Goal: Information Seeking & Learning: Learn about a topic

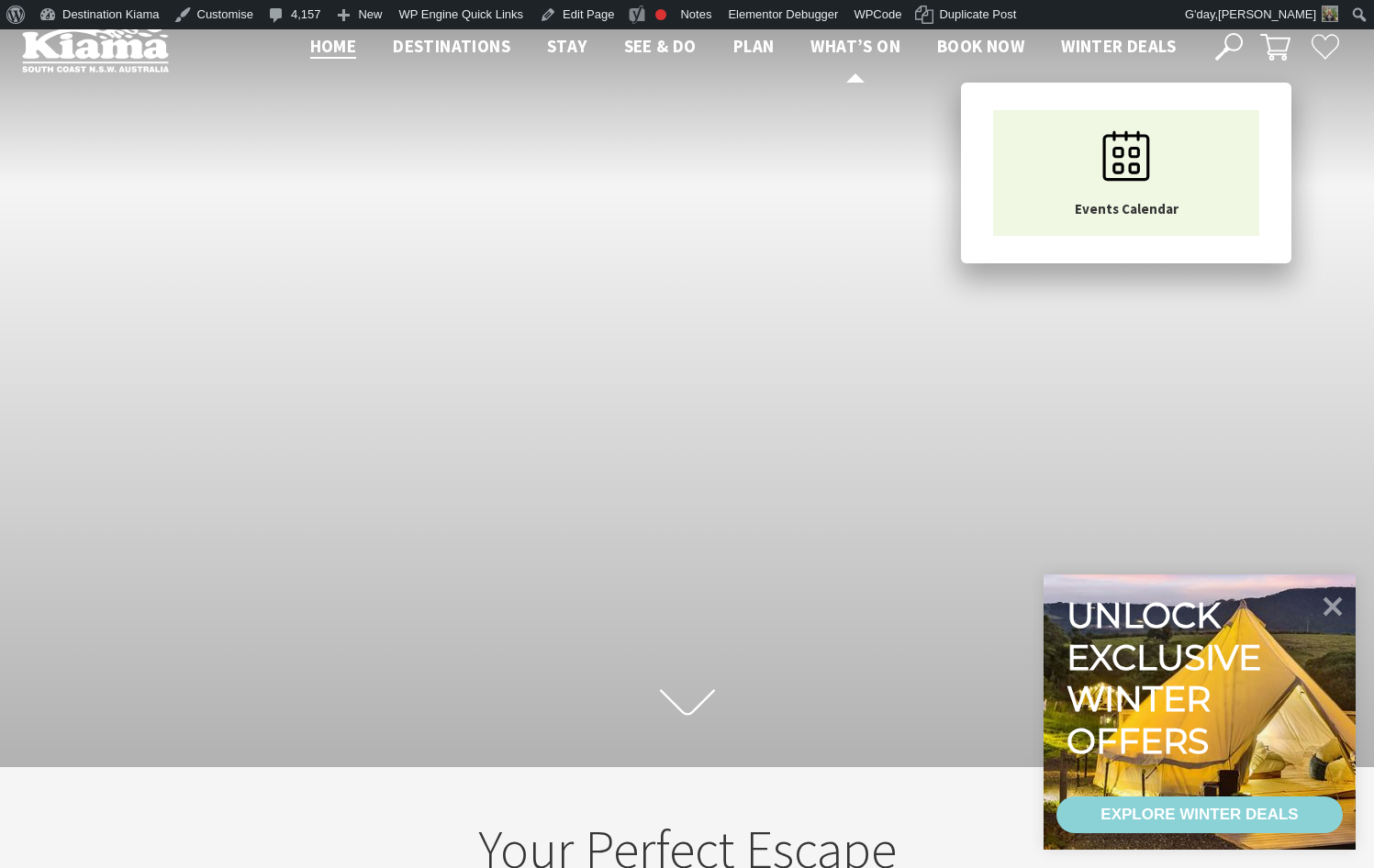
click at [841, 50] on span "What’s On" at bounding box center [855, 45] width 90 height 22
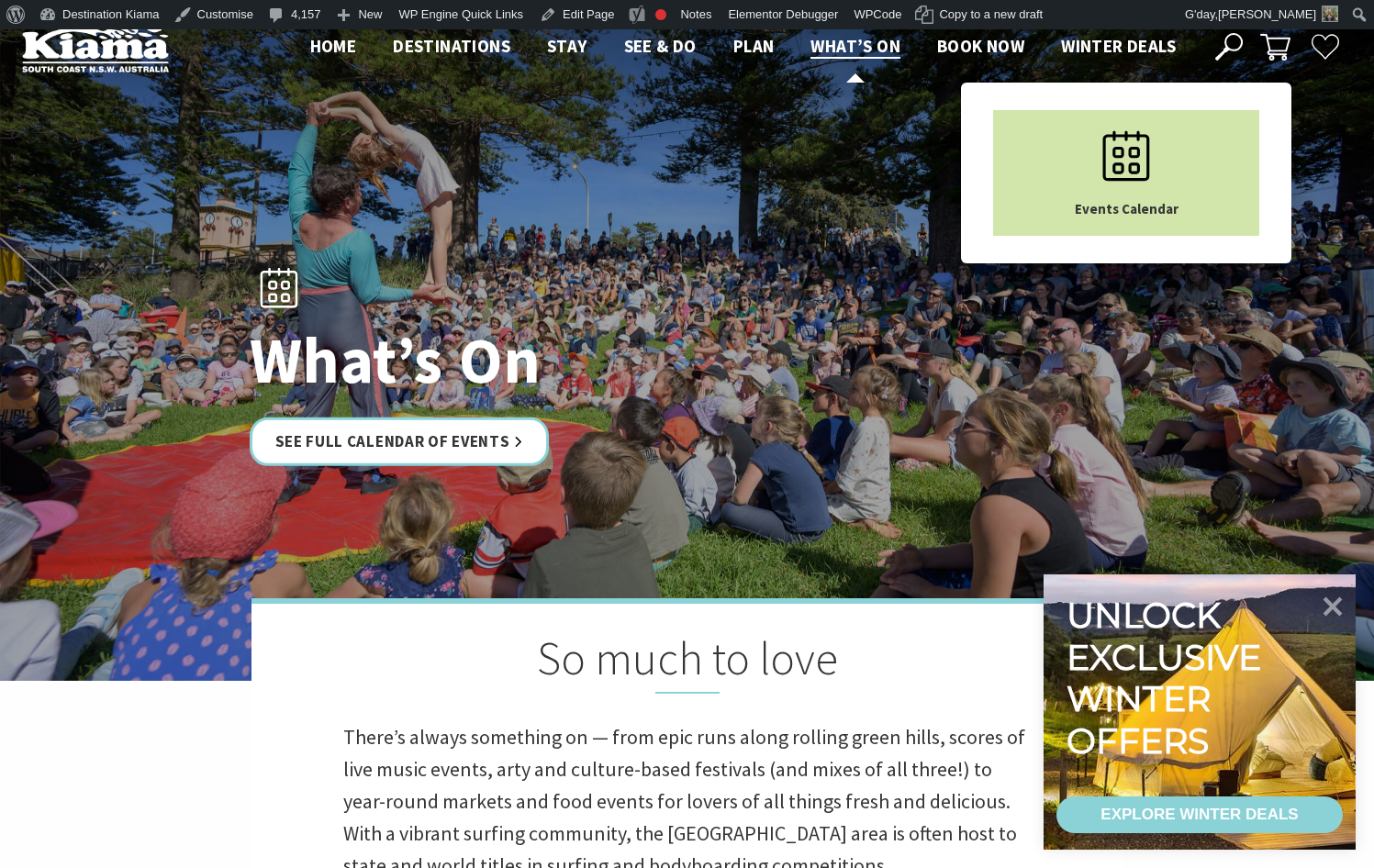
click at [1143, 161] on icon "Main Menu" at bounding box center [1126, 155] width 92 height 92
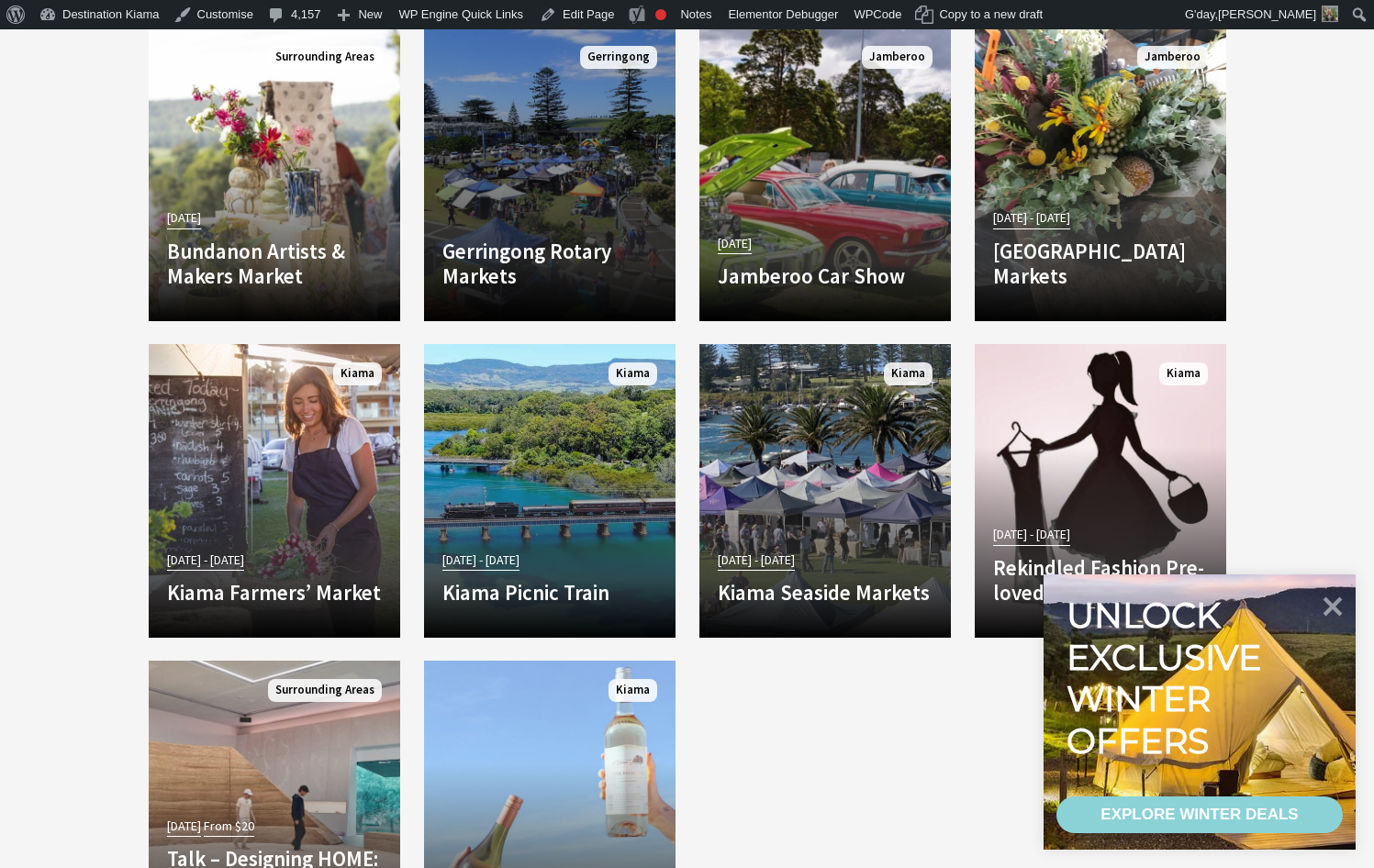
scroll to position [3212, 0]
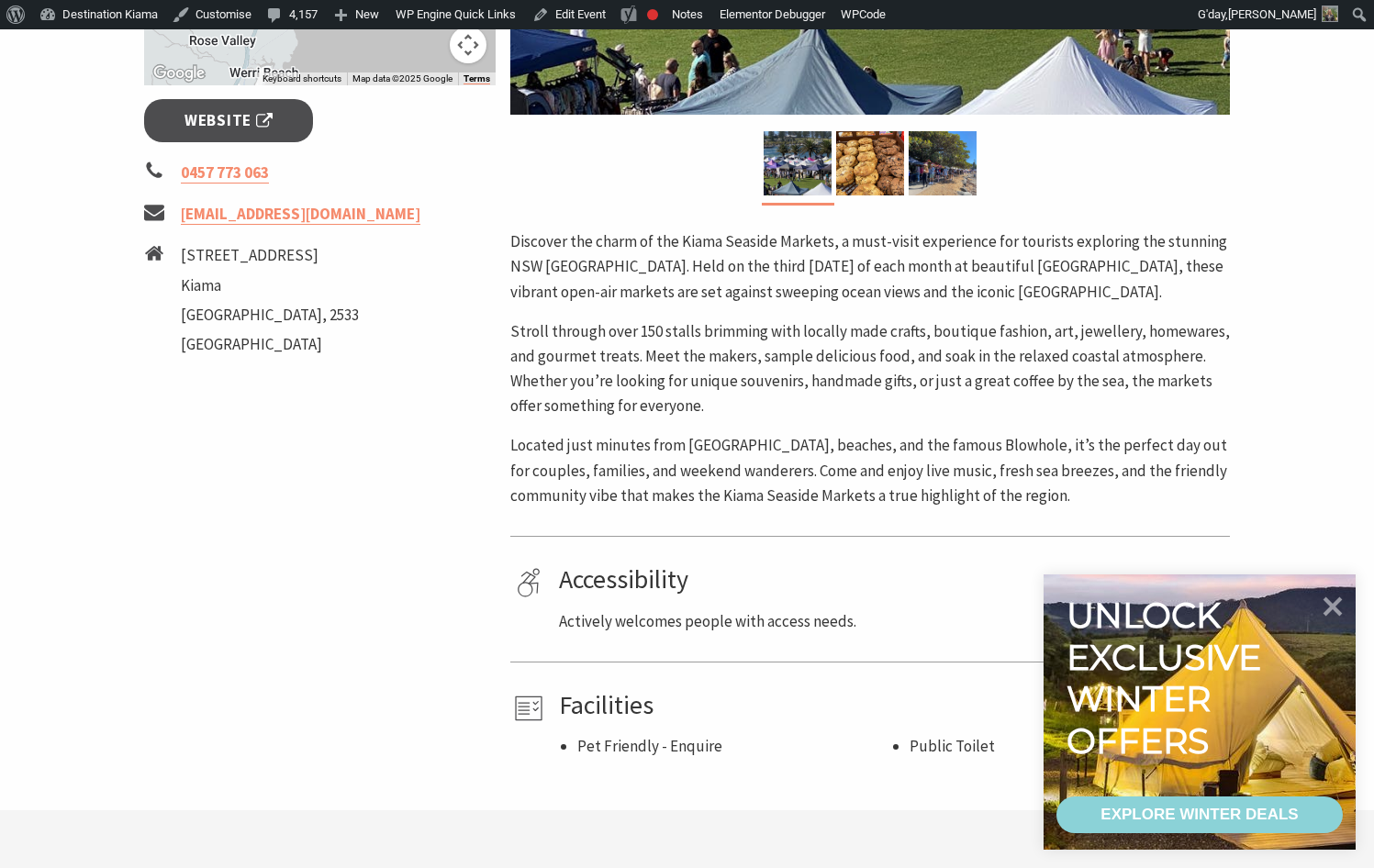
scroll to position [734, 0]
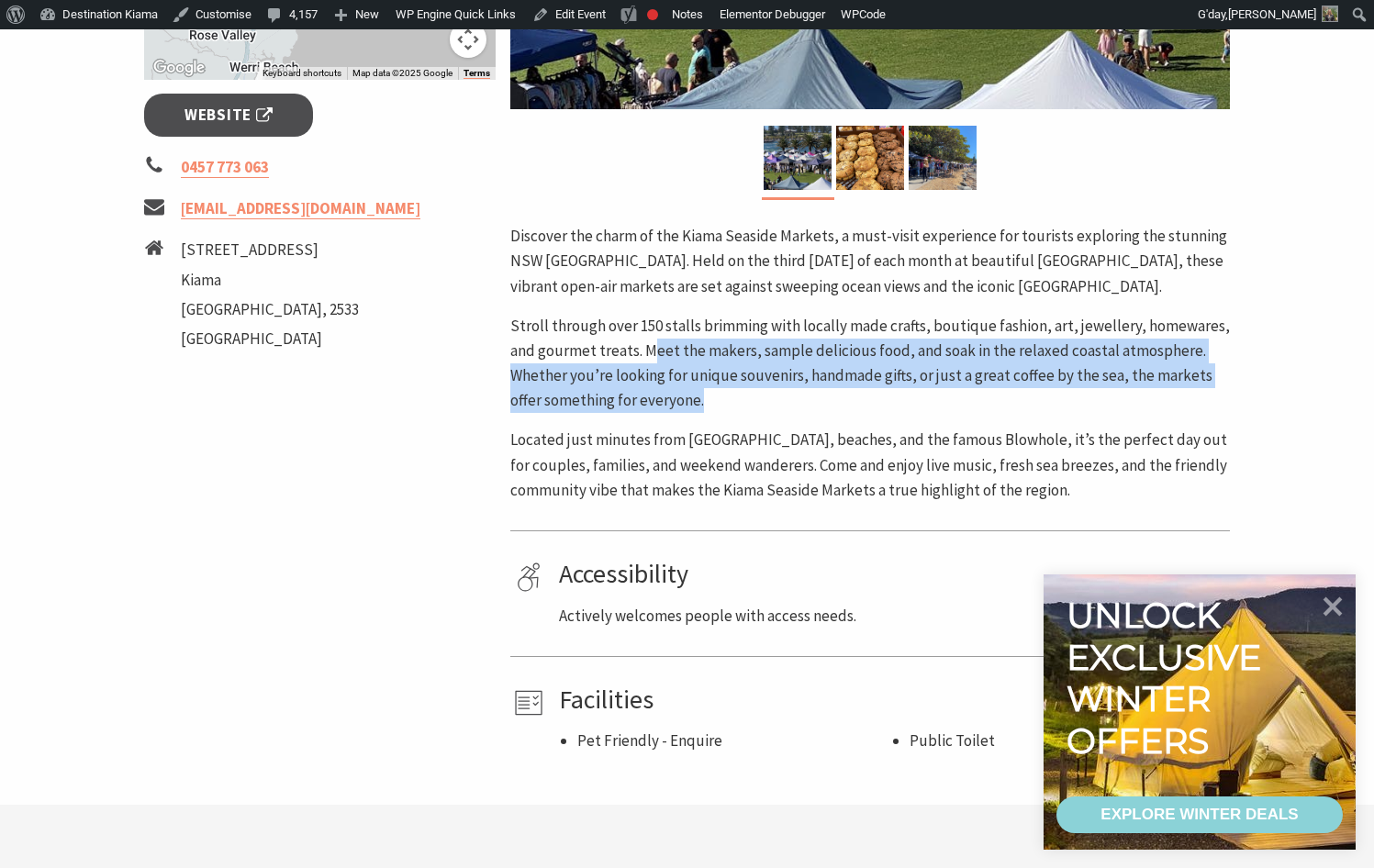
drag, startPoint x: 648, startPoint y: 346, endPoint x: 727, endPoint y: 396, distance: 93.5
click at [727, 396] on p "Stroll through over 150 stalls brimming with locally made crafts, boutique fash…" at bounding box center [870, 364] width 719 height 100
drag, startPoint x: 727, startPoint y: 396, endPoint x: 731, endPoint y: 380, distance: 16.5
copy p "eet the makers, sample delicious food, and soak in the relaxed coastal atmosphe…"
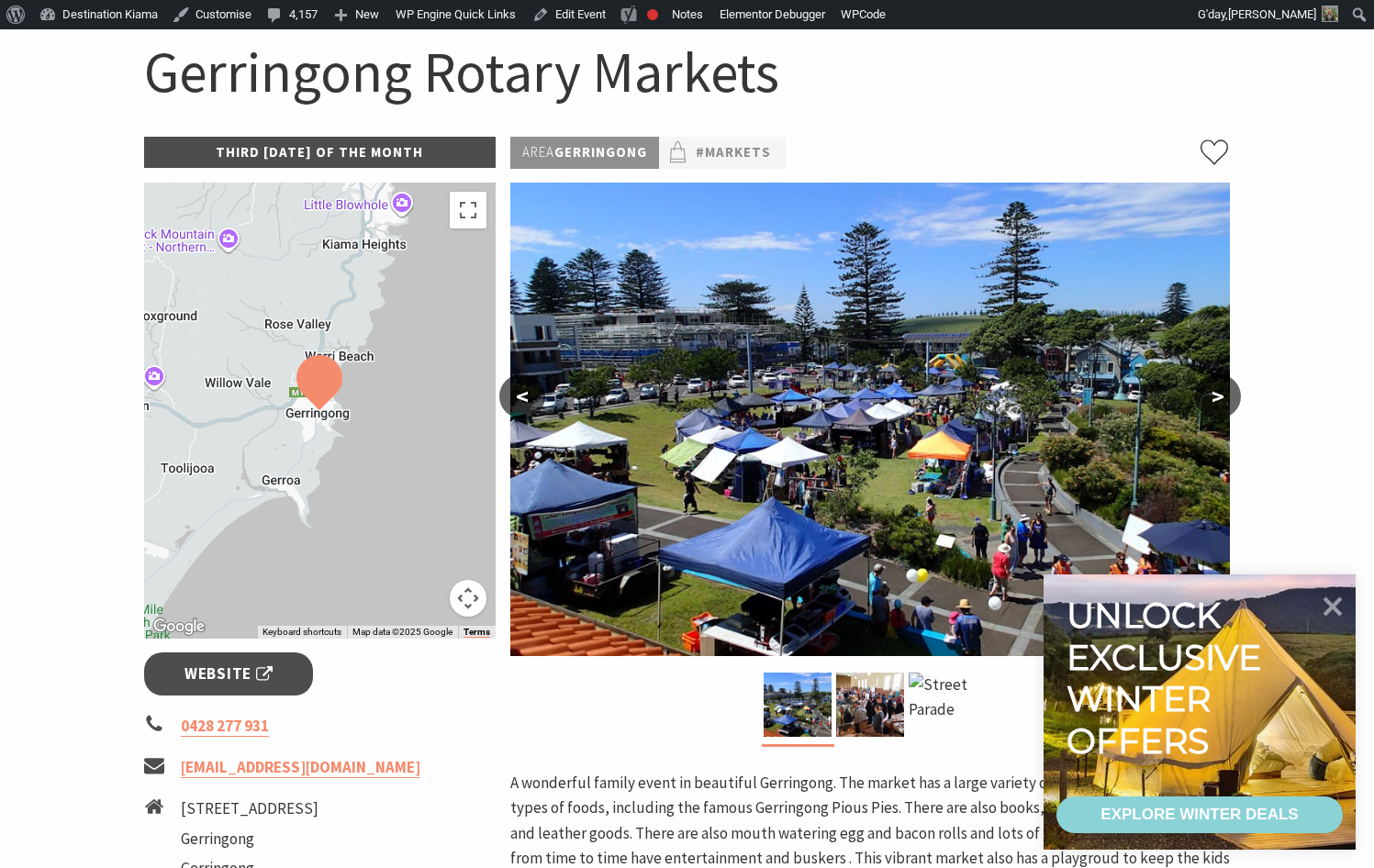
scroll to position [276, 0]
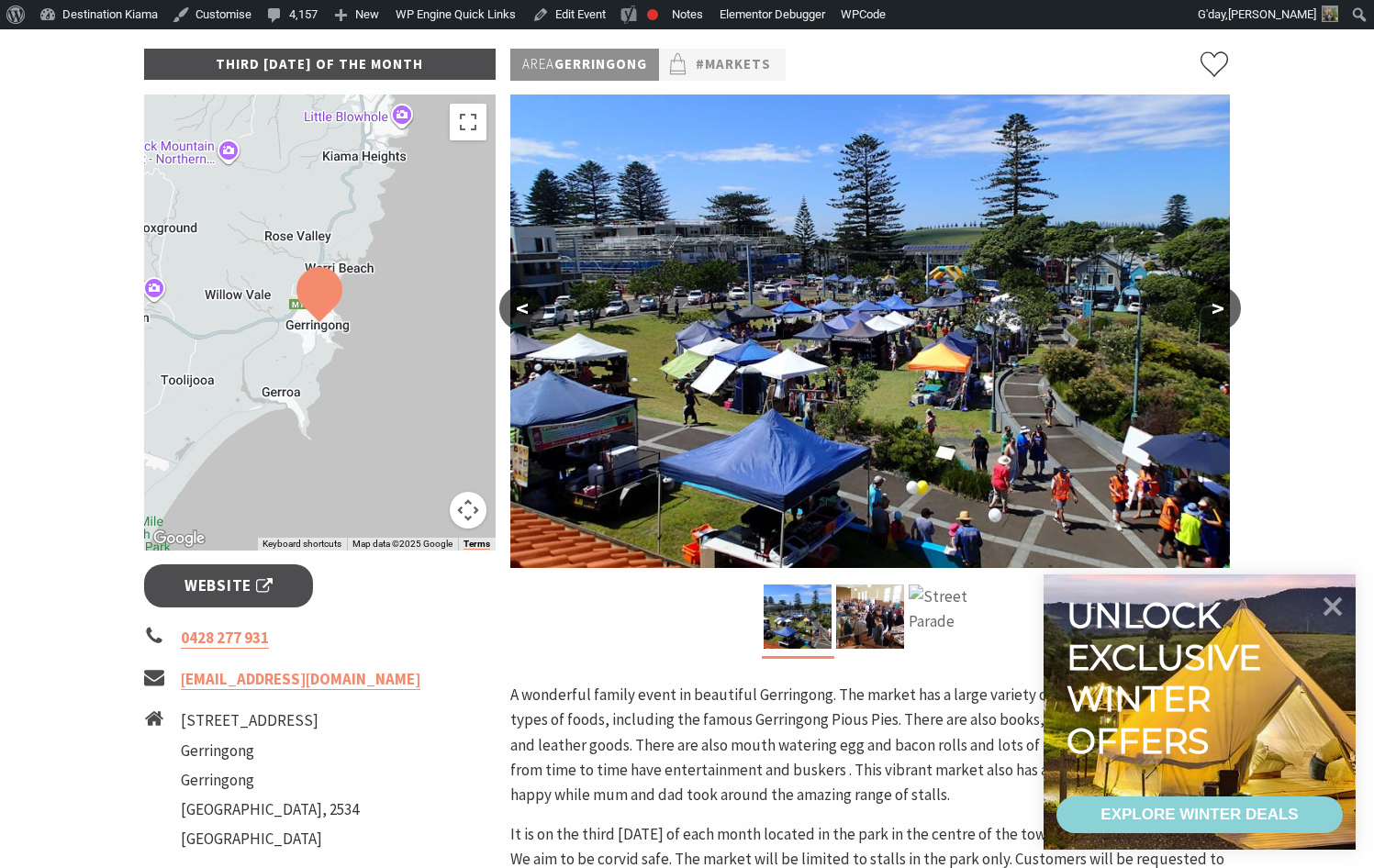
click at [956, 614] on img at bounding box center [943, 617] width 68 height 64
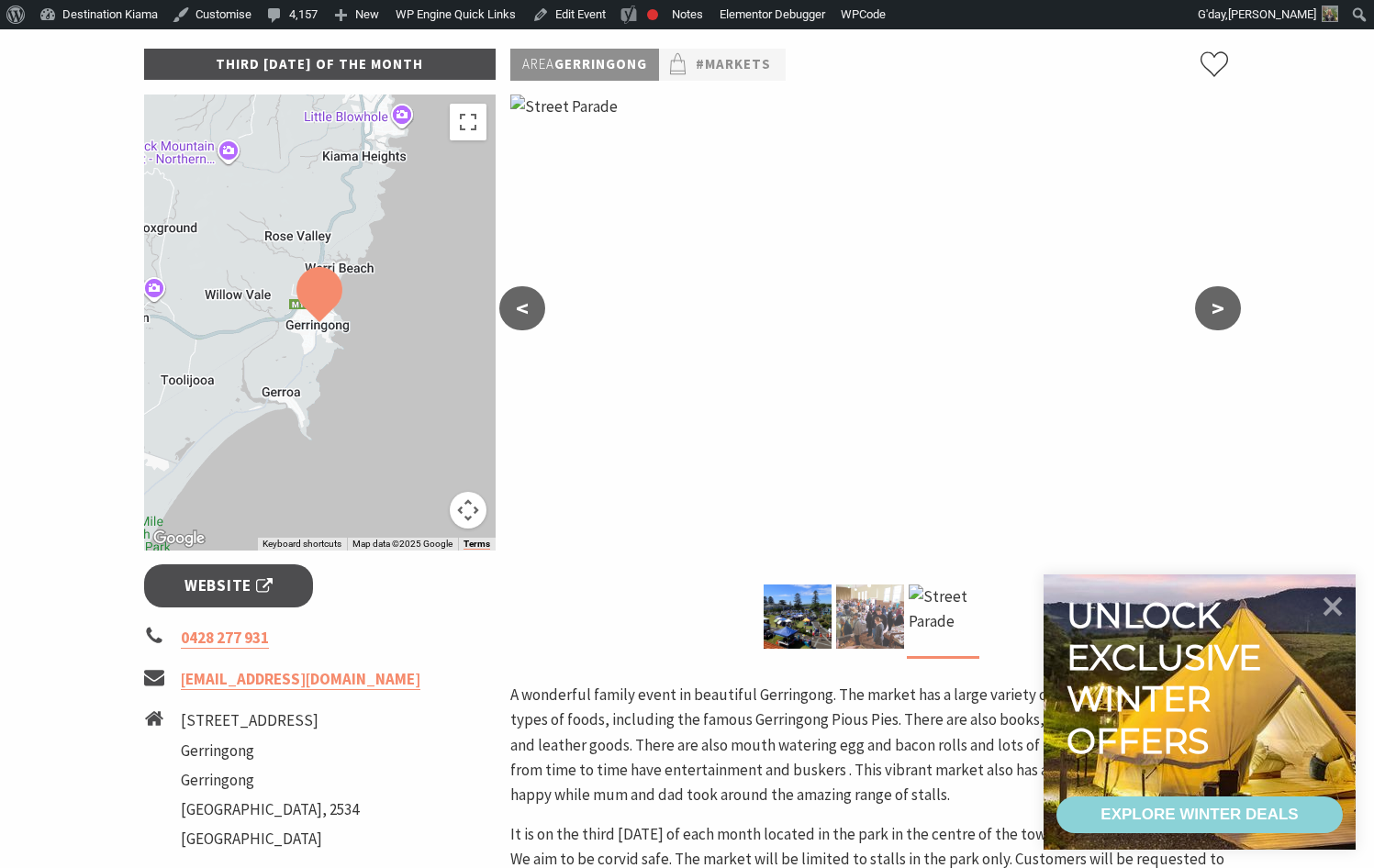
click at [866, 606] on img at bounding box center [870, 617] width 68 height 64
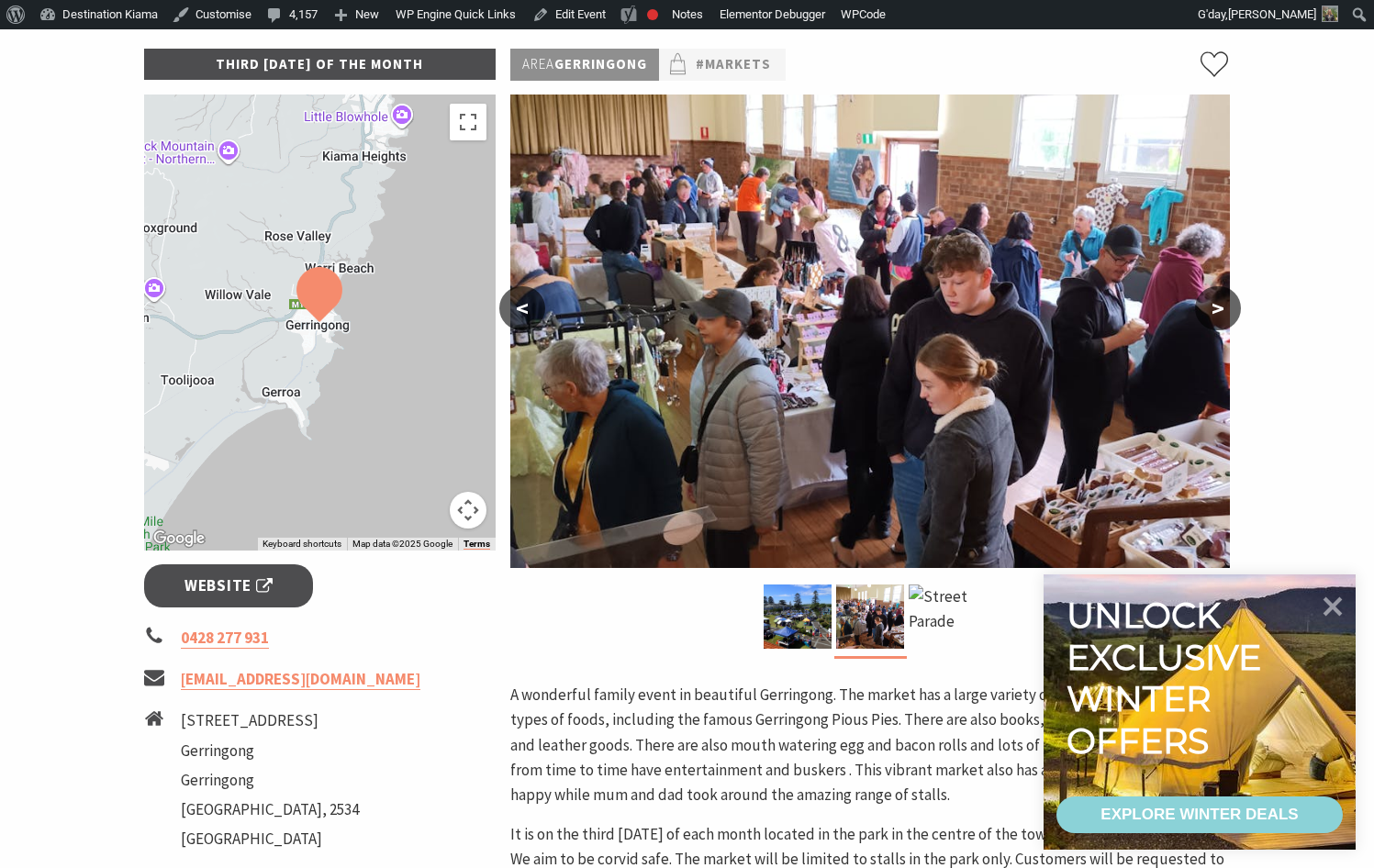
click at [753, 605] on div at bounding box center [870, 622] width 719 height 74
click at [774, 631] on img at bounding box center [798, 617] width 68 height 64
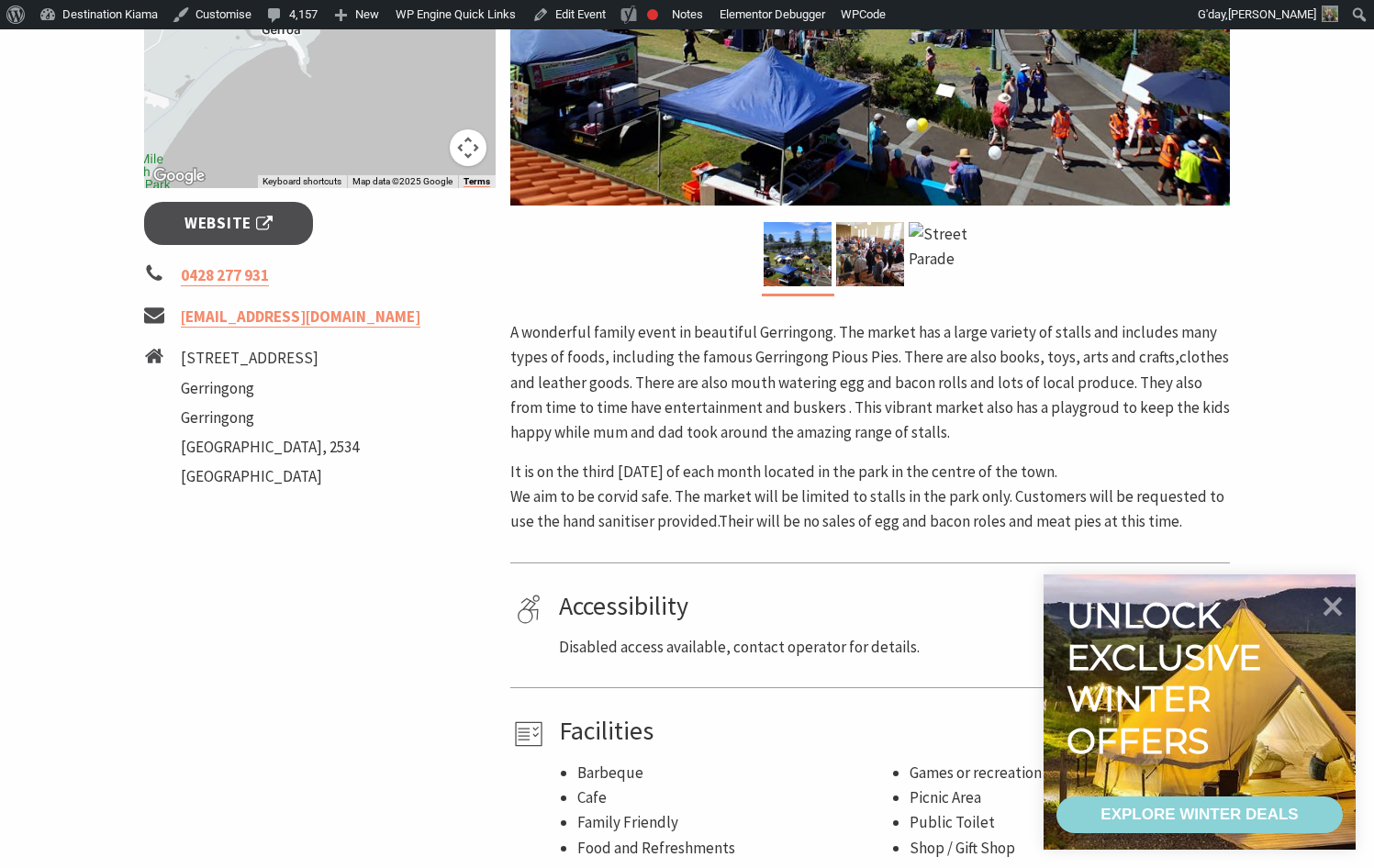
scroll to position [642, 0]
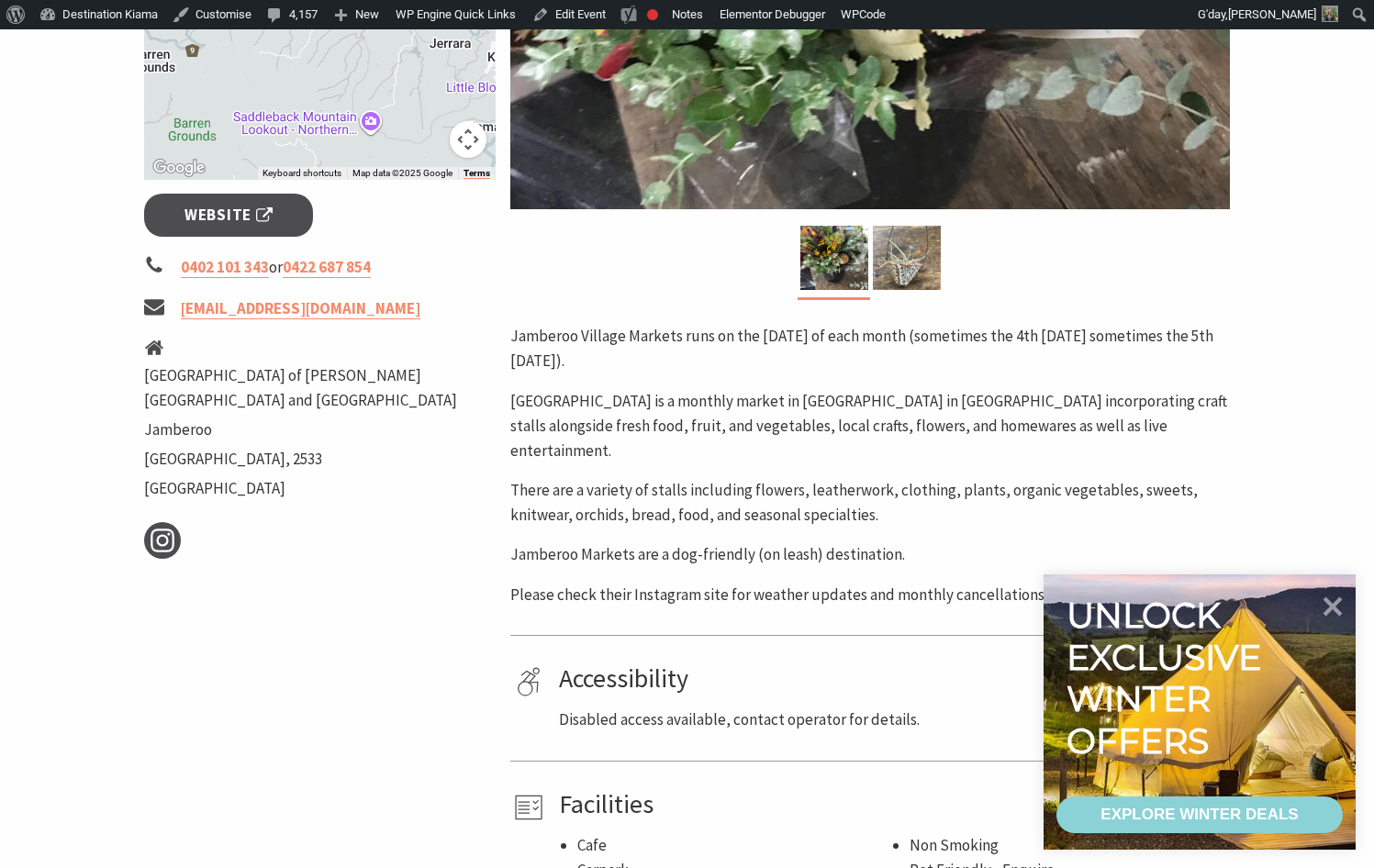
scroll to position [642, 0]
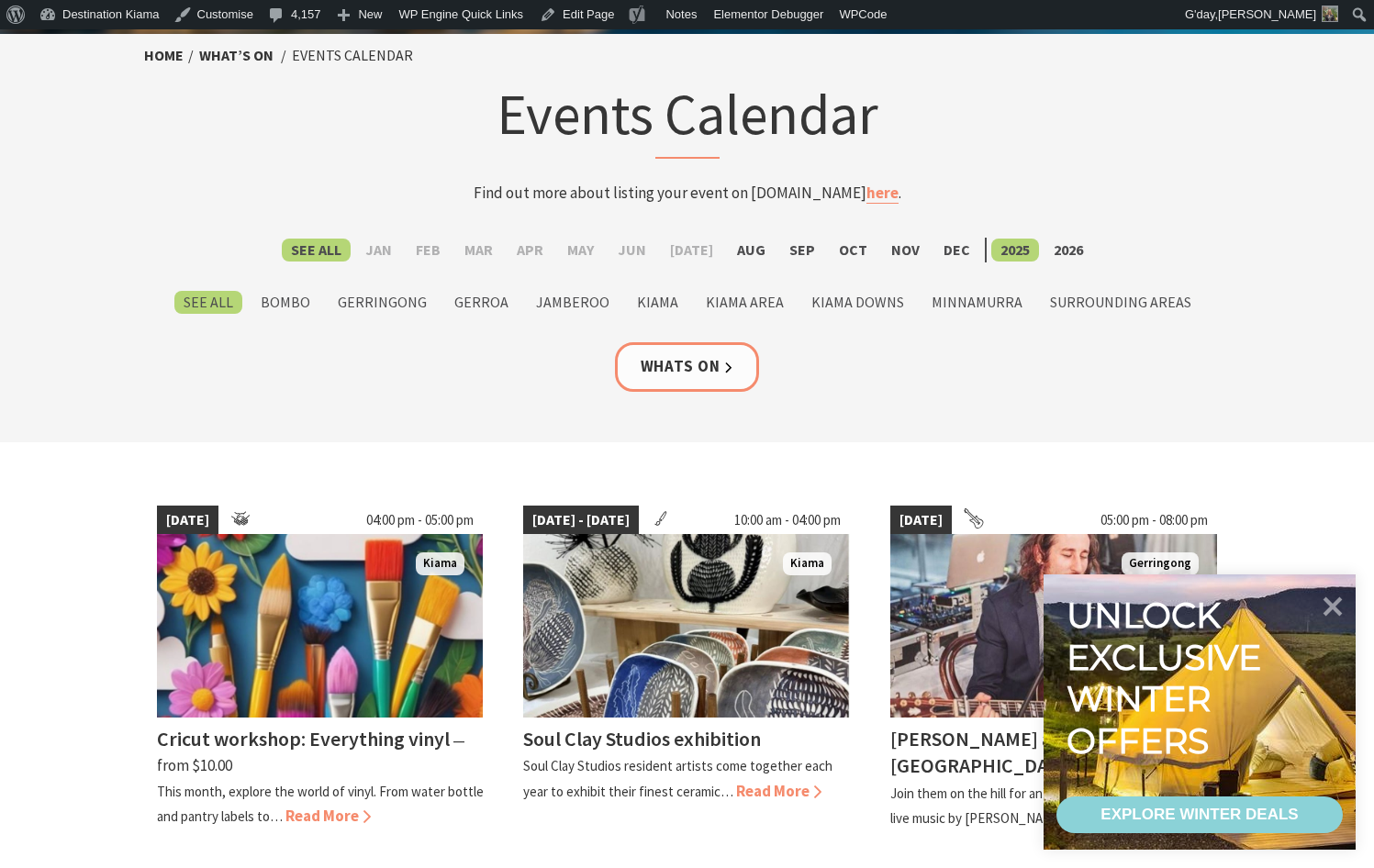
scroll to position [92, 0]
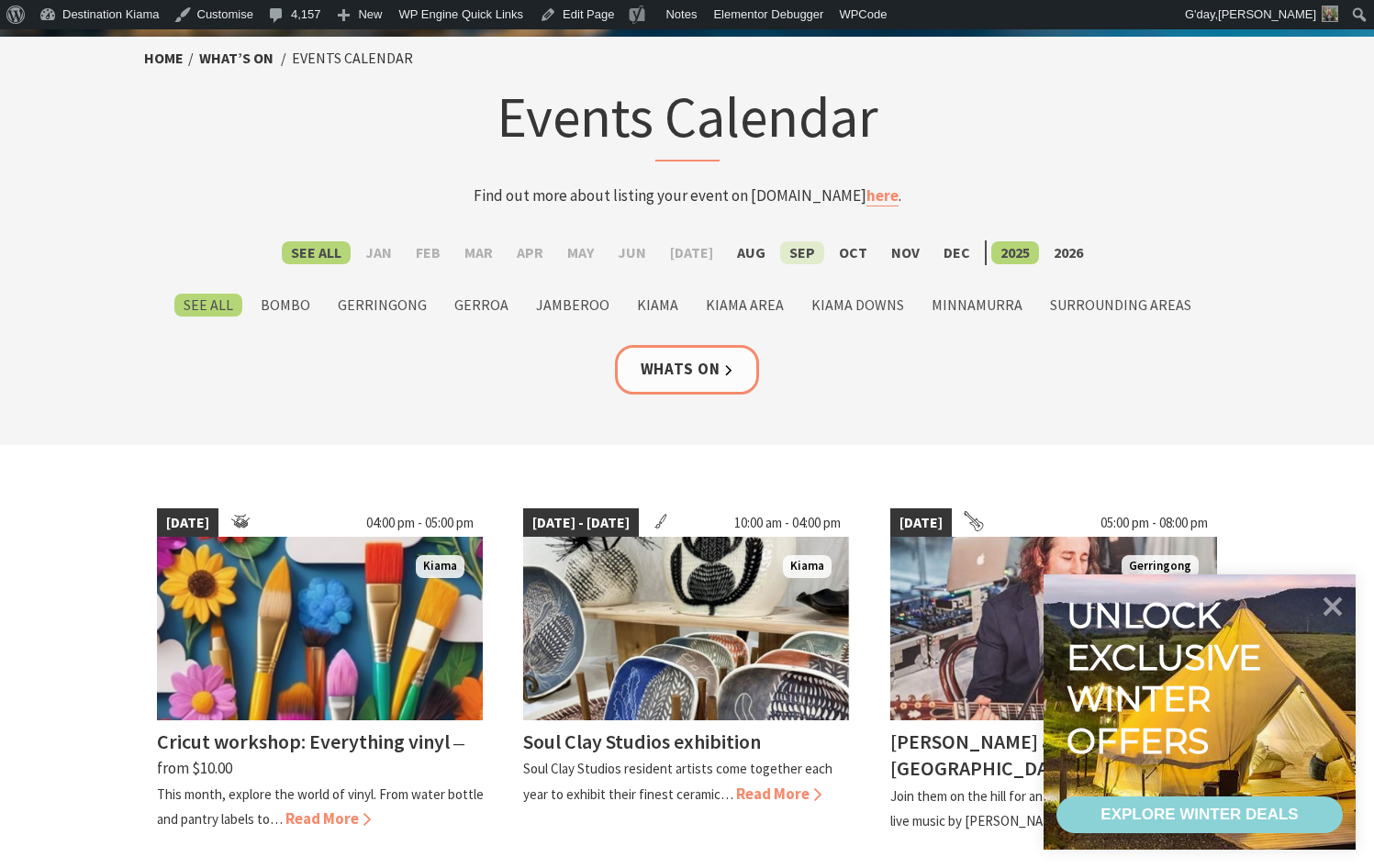
click at [794, 254] on label "Sep" at bounding box center [802, 253] width 44 height 23
click at [0, 0] on input "Sep" at bounding box center [0, 0] width 0 height 0
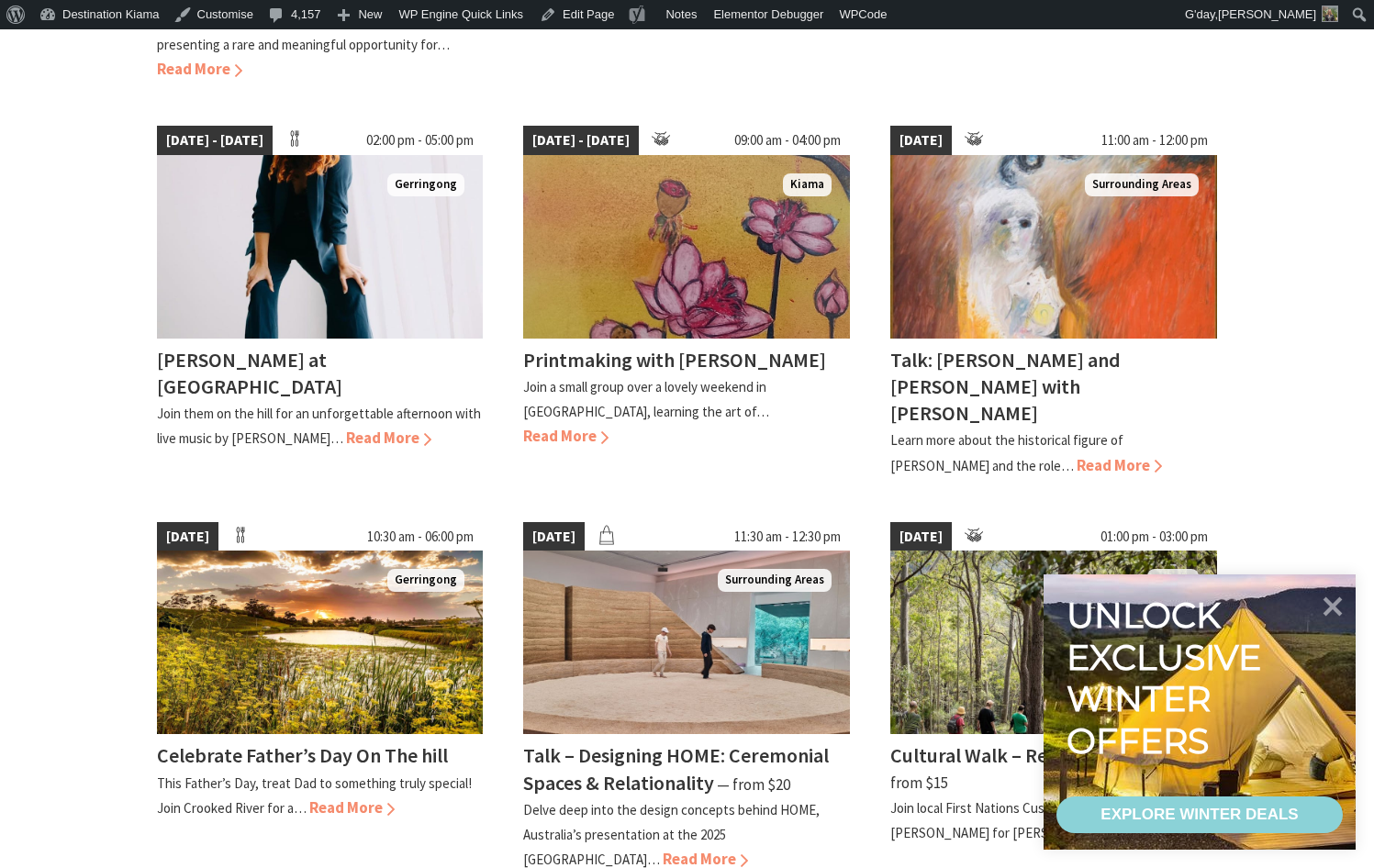
scroll to position [734, 0]
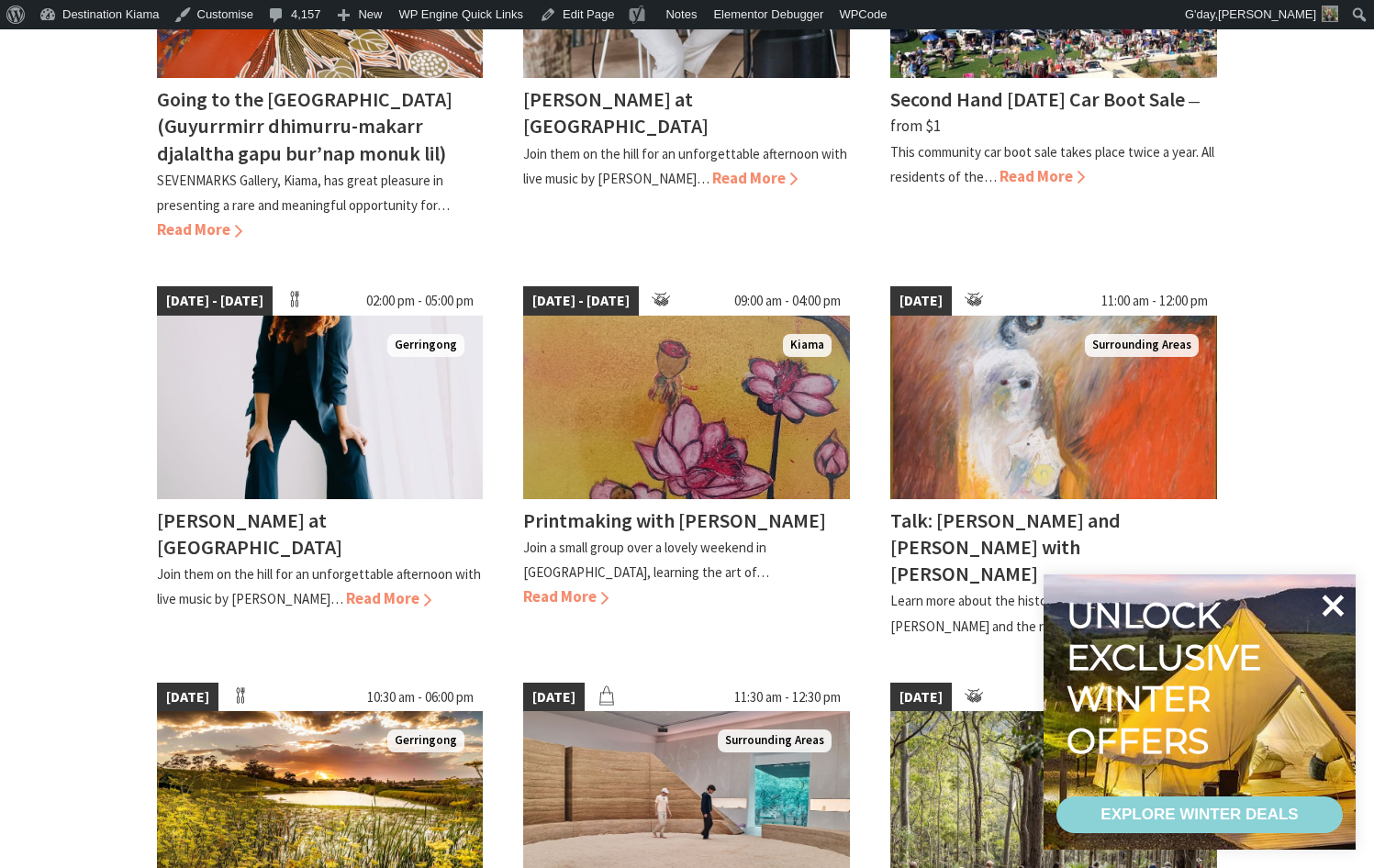
drag, startPoint x: 1353, startPoint y: 594, endPoint x: 1320, endPoint y: 594, distance: 33.0
click at [1353, 594] on icon at bounding box center [1332, 606] width 44 height 44
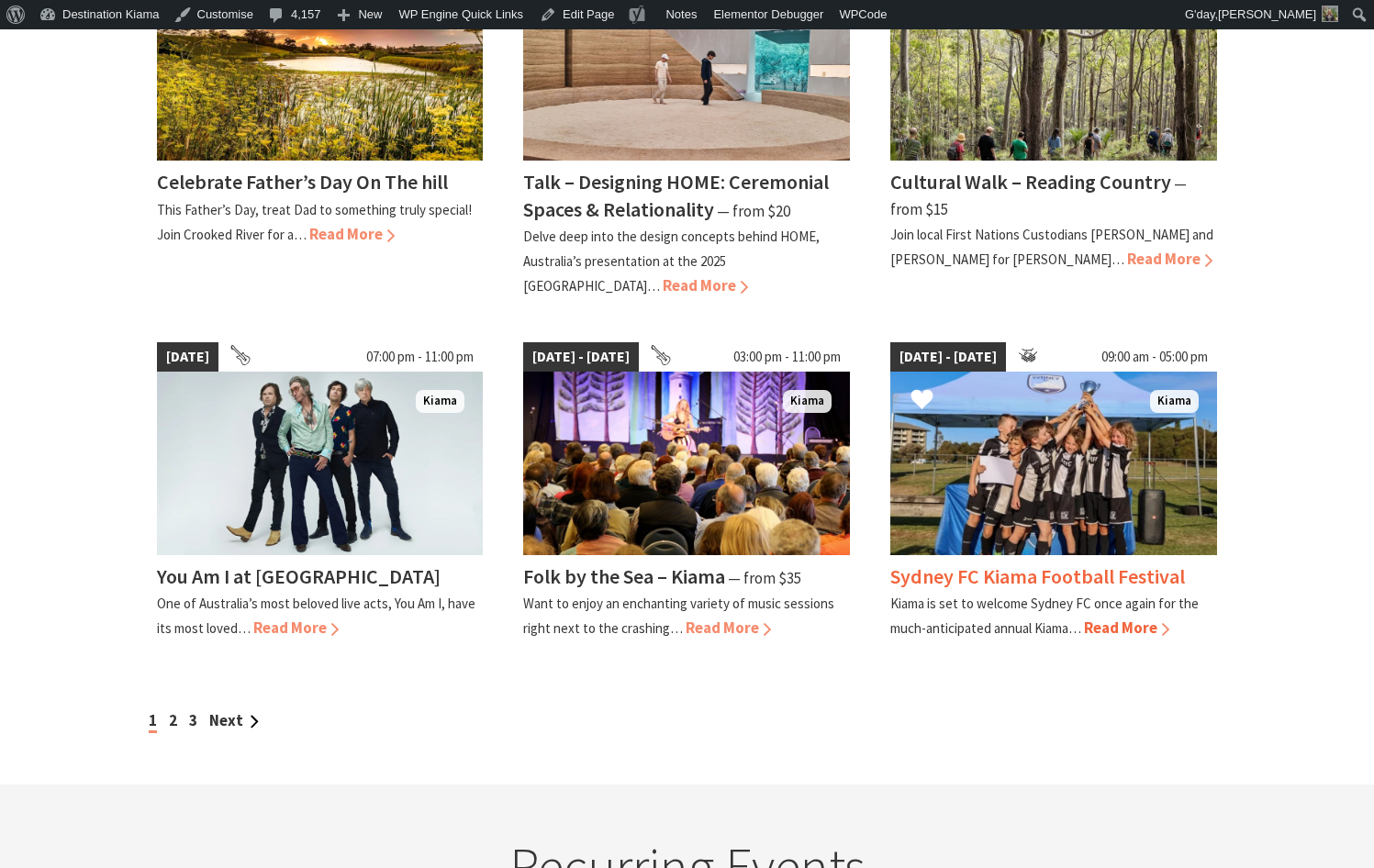
scroll to position [1561, 0]
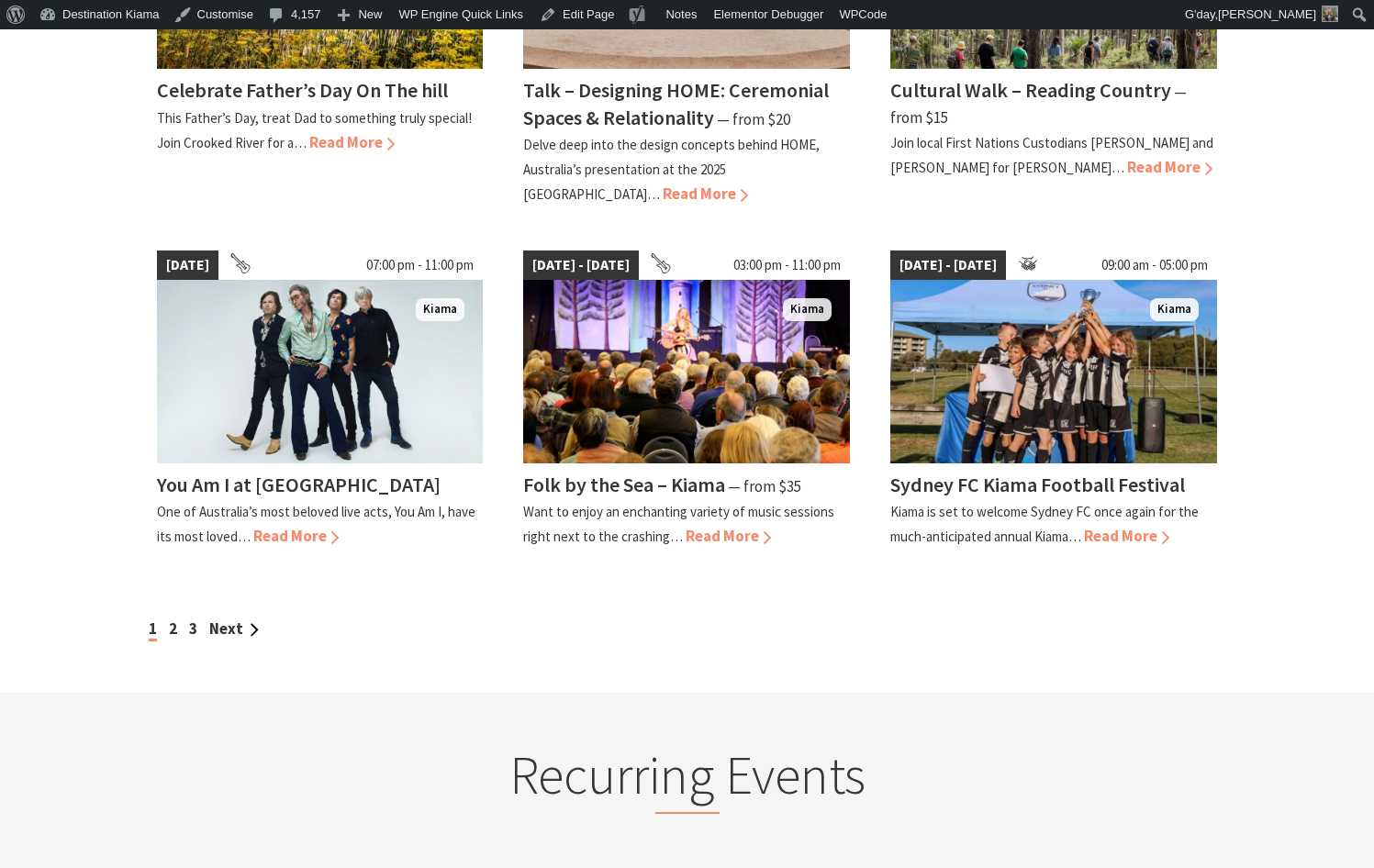
click at [178, 617] on div "1 2 3 Next" at bounding box center [687, 629] width 1087 height 25
click at [172, 619] on link "2" at bounding box center [172, 628] width 9 height 20
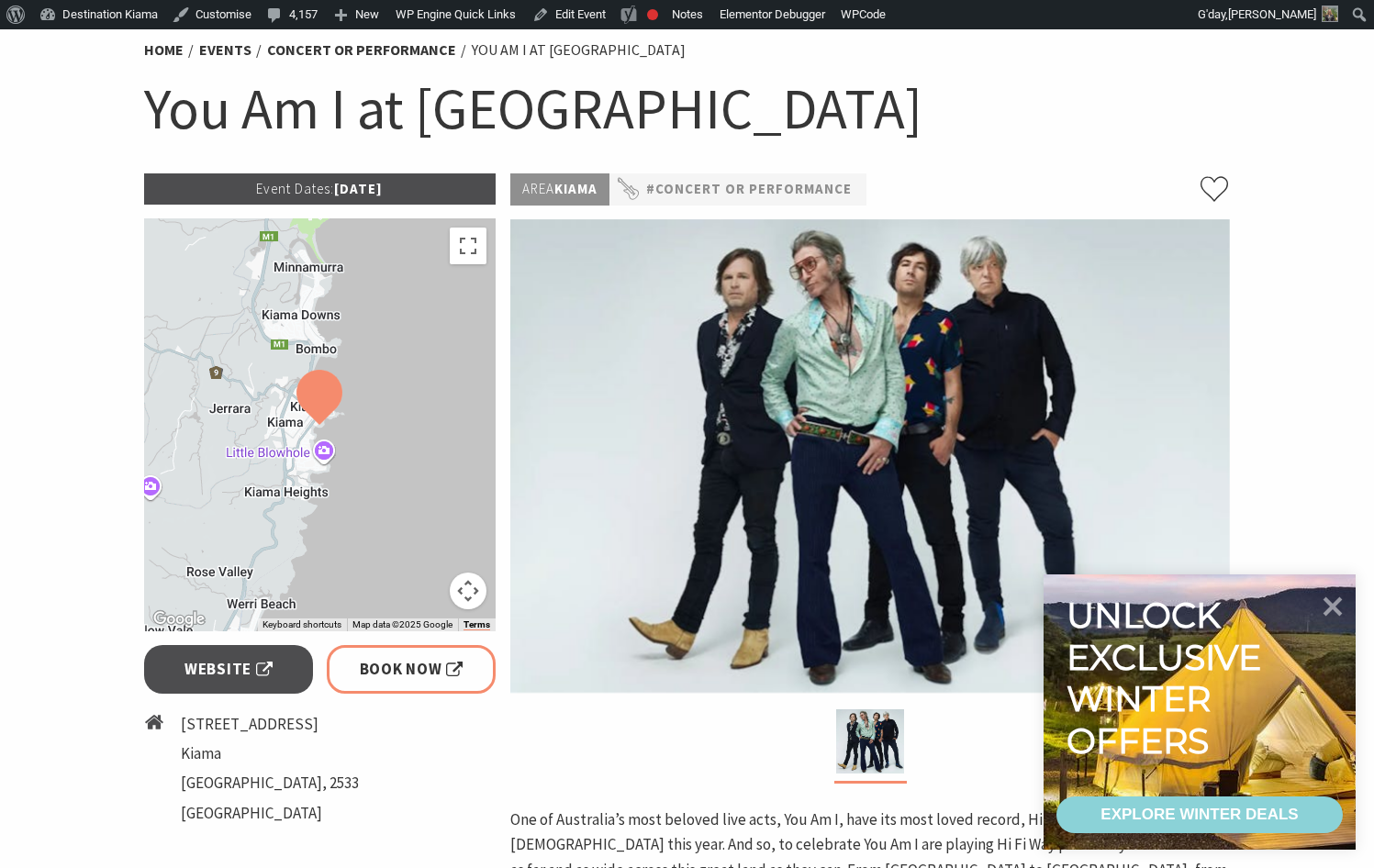
scroll to position [367, 0]
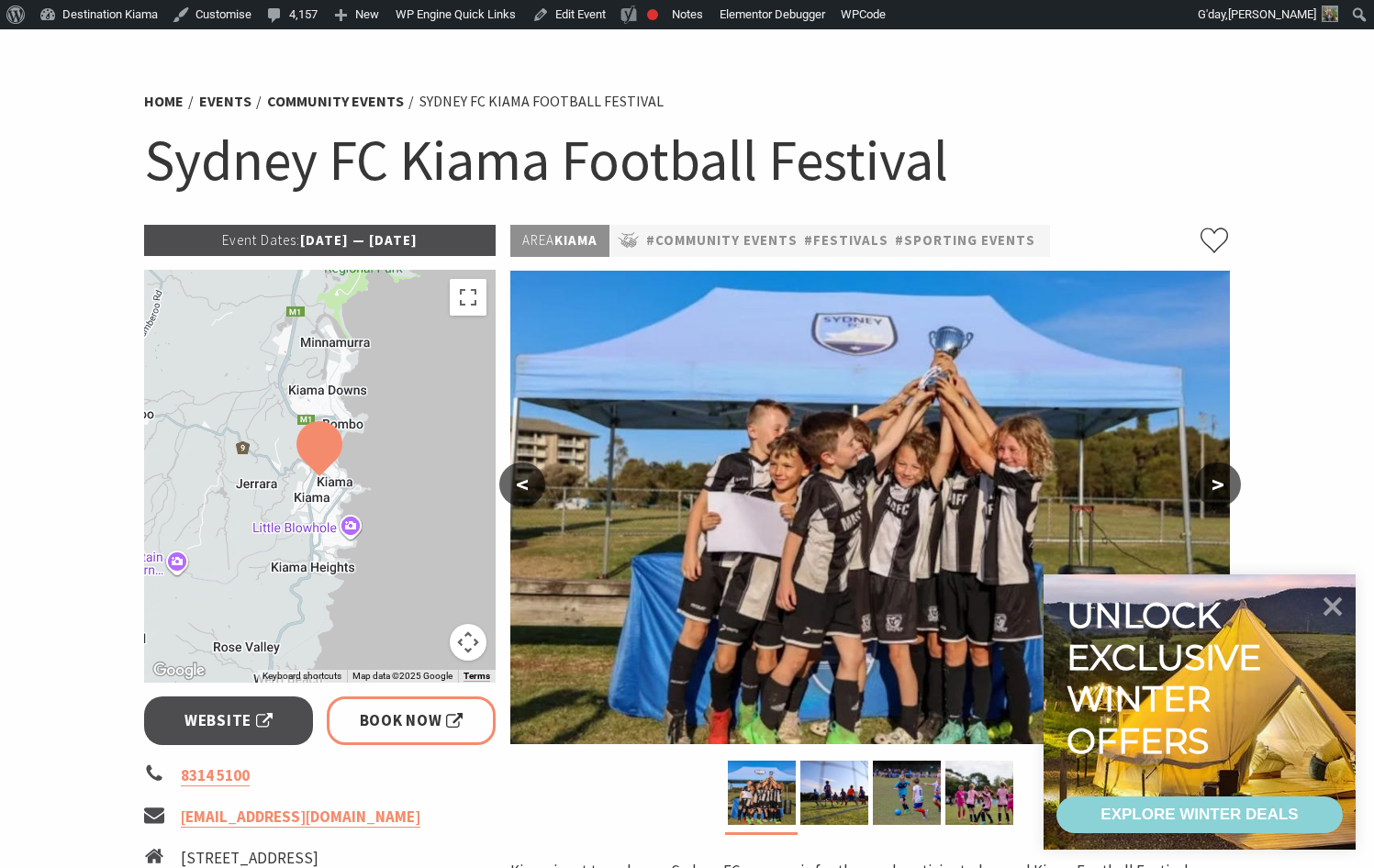
scroll to position [92, 0]
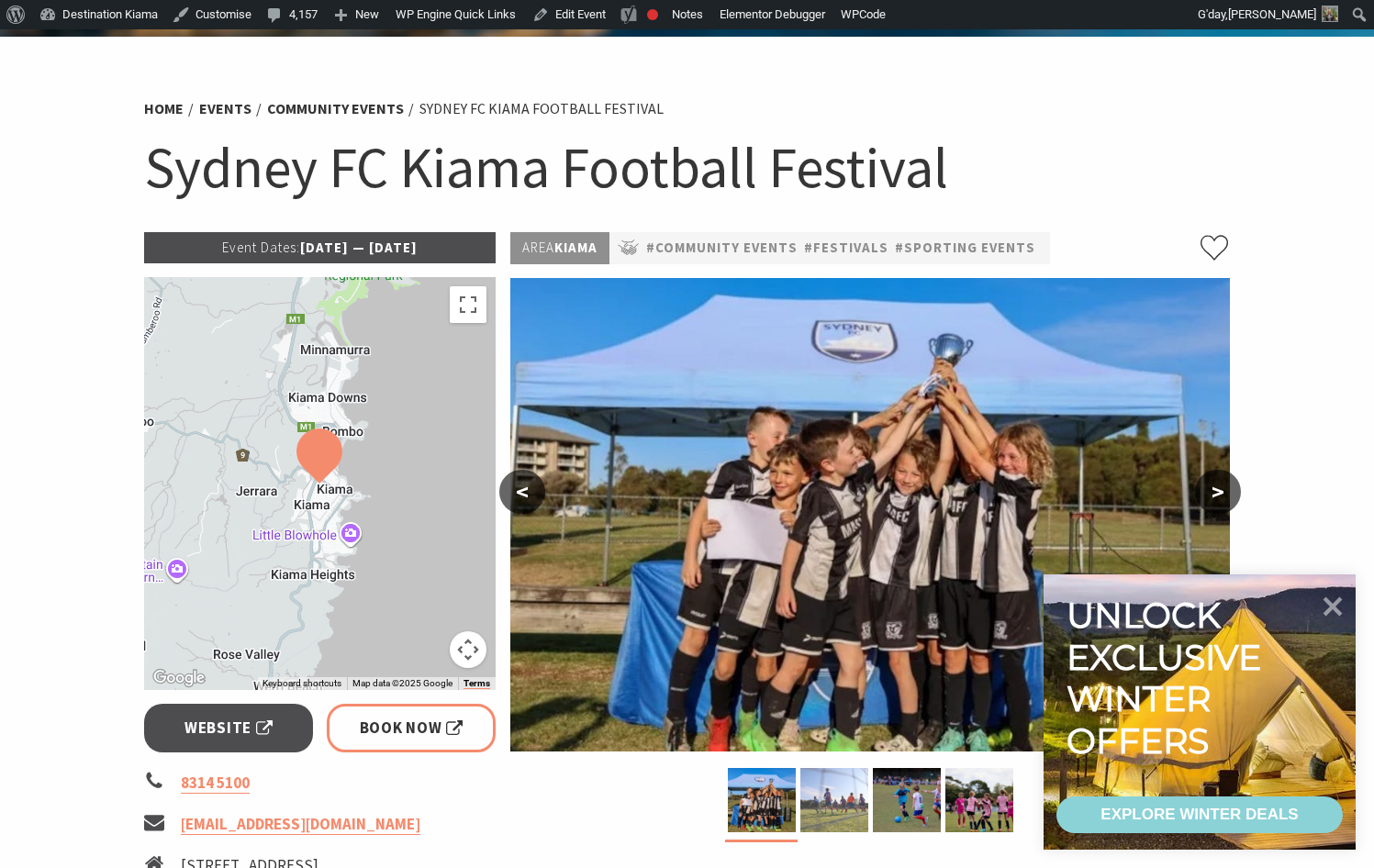
click at [827, 811] on img at bounding box center [835, 801] width 68 height 64
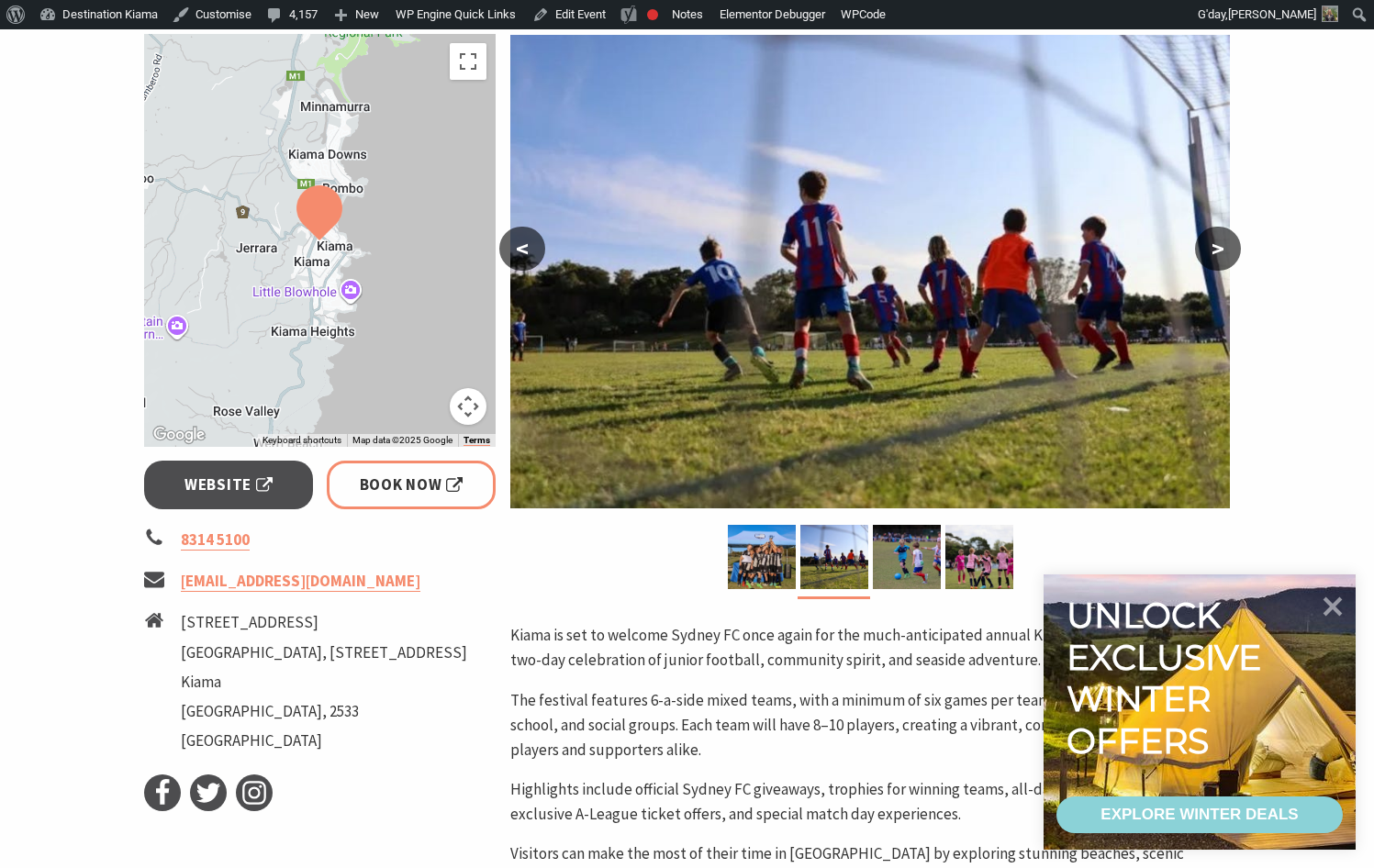
scroll to position [367, 0]
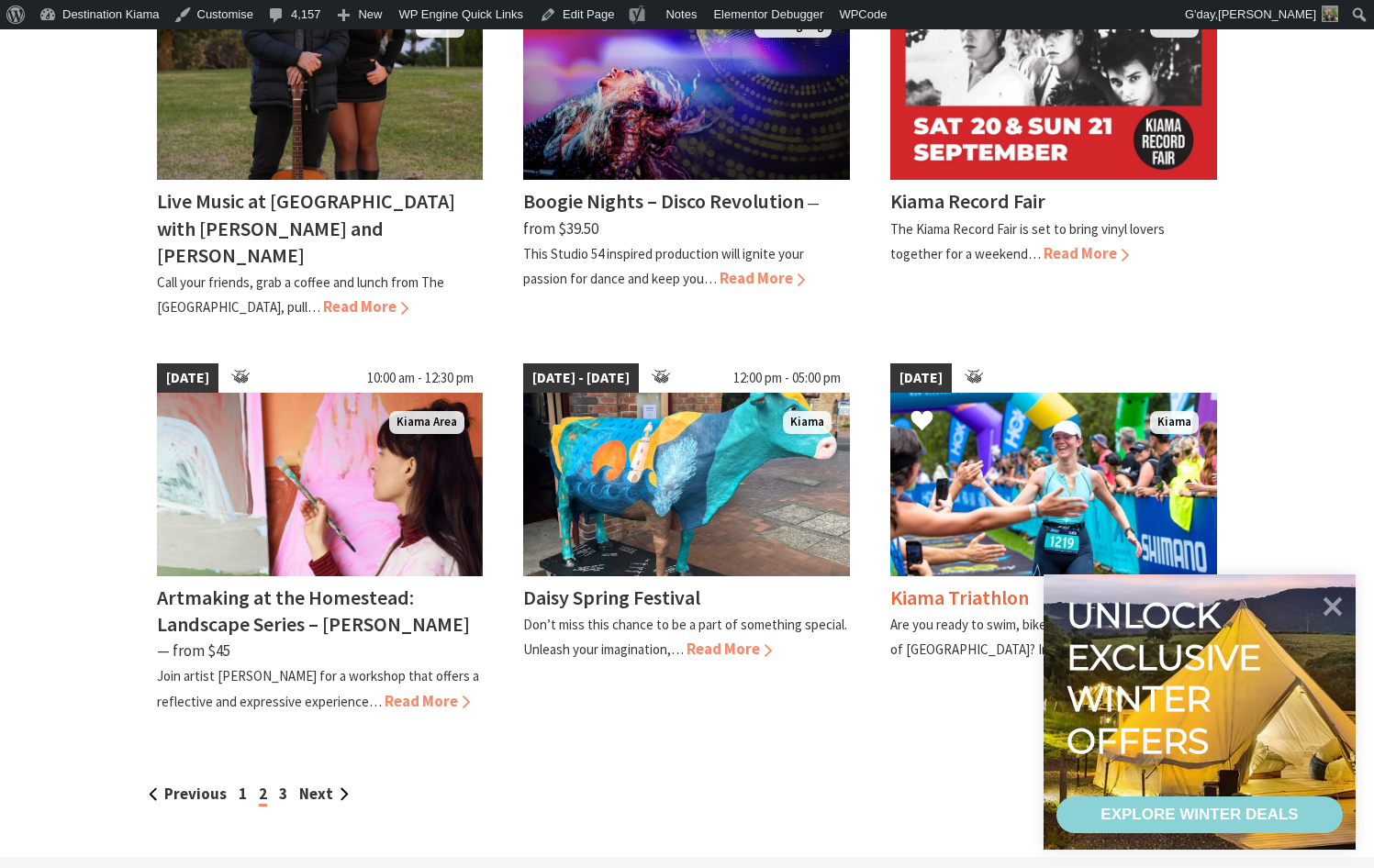
scroll to position [1561, 0]
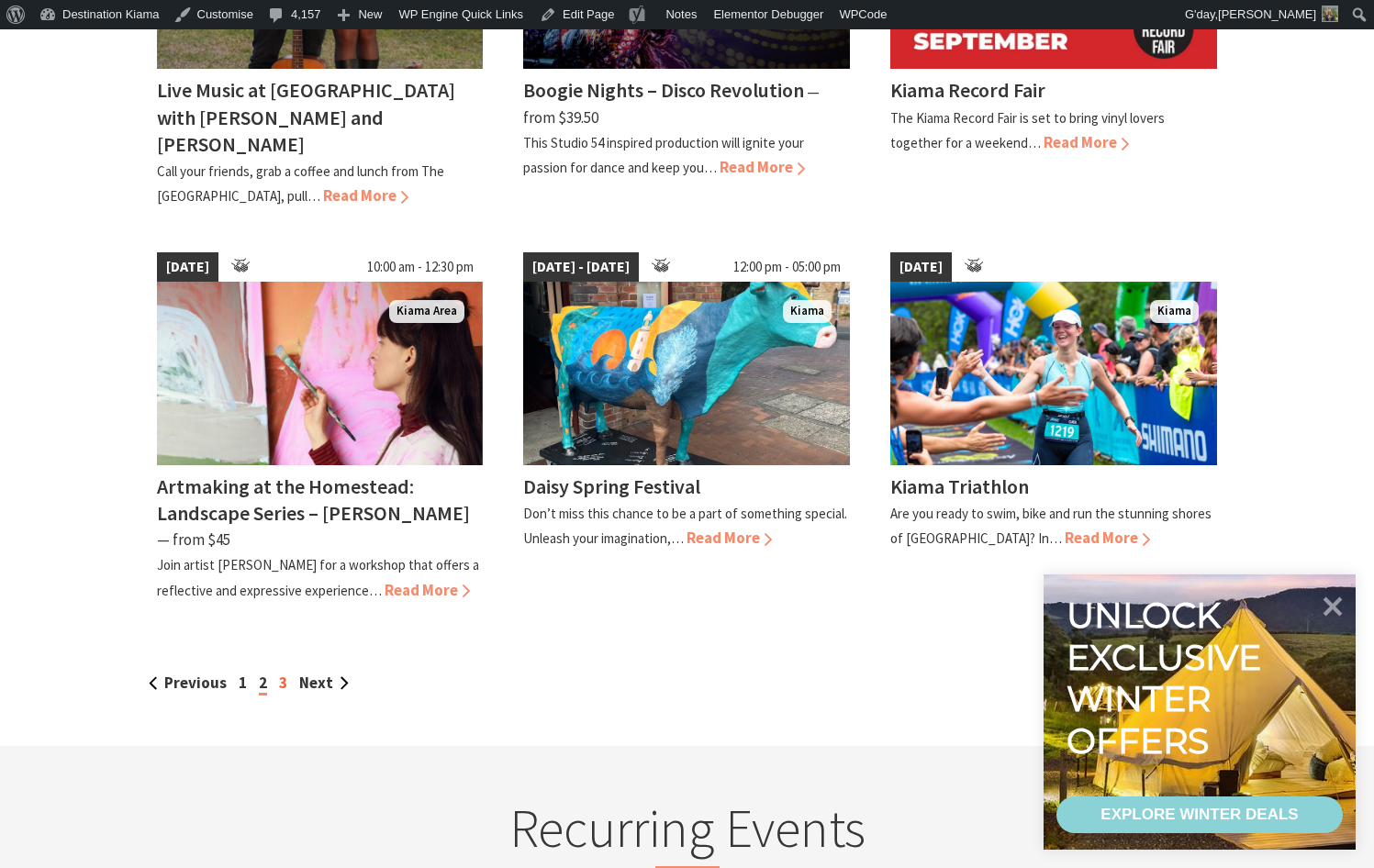
click at [283, 673] on link "3" at bounding box center [282, 682] width 9 height 20
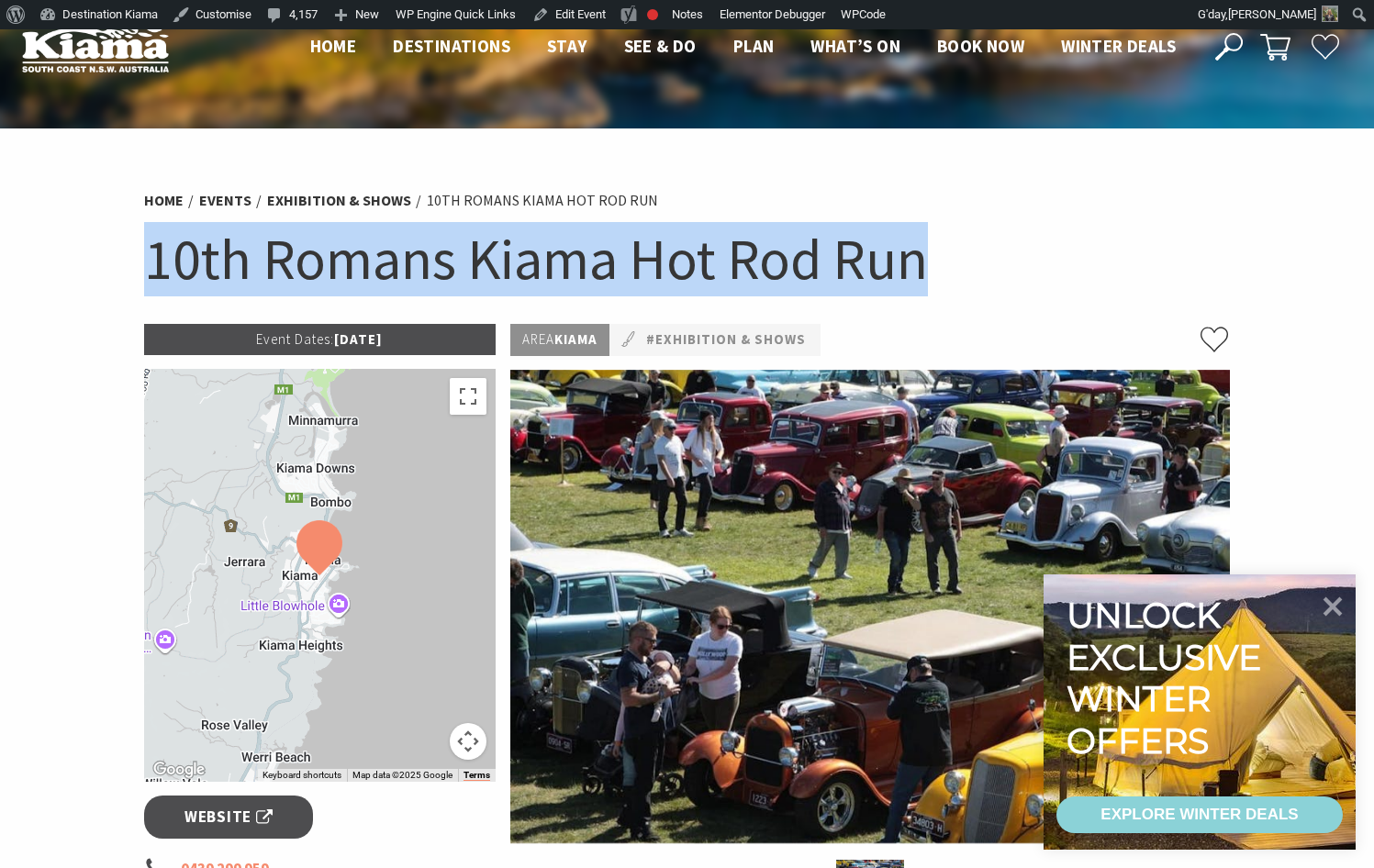
drag, startPoint x: 925, startPoint y: 275, endPoint x: 110, endPoint y: 284, distance: 815.0
click at [110, 284] on section "Home Events Exhibition & Shows 10th Romans Kiama Hot Rod Run 10th Romans Kiama …" at bounding box center [687, 716] width 1374 height 1175
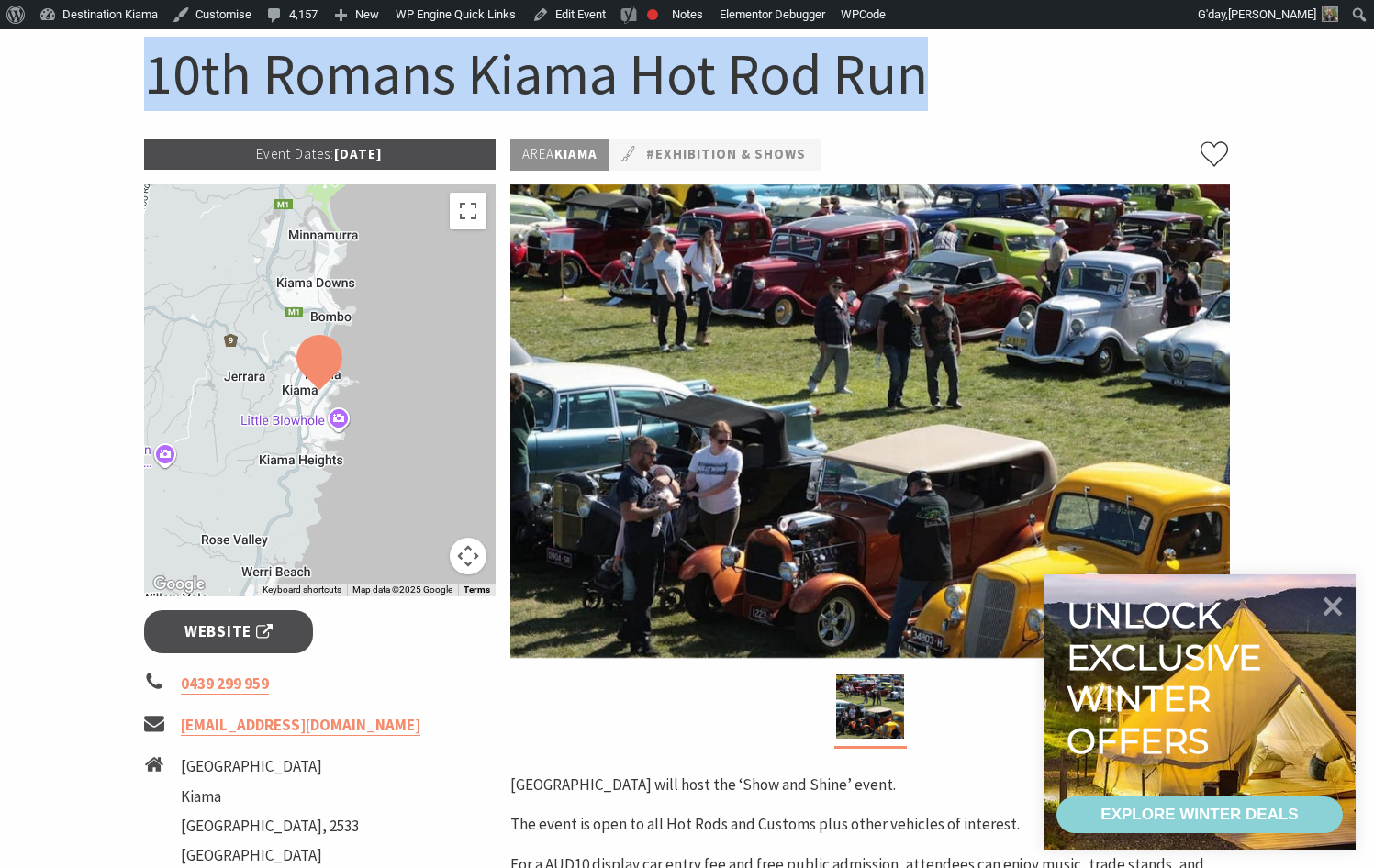
scroll to position [184, 0]
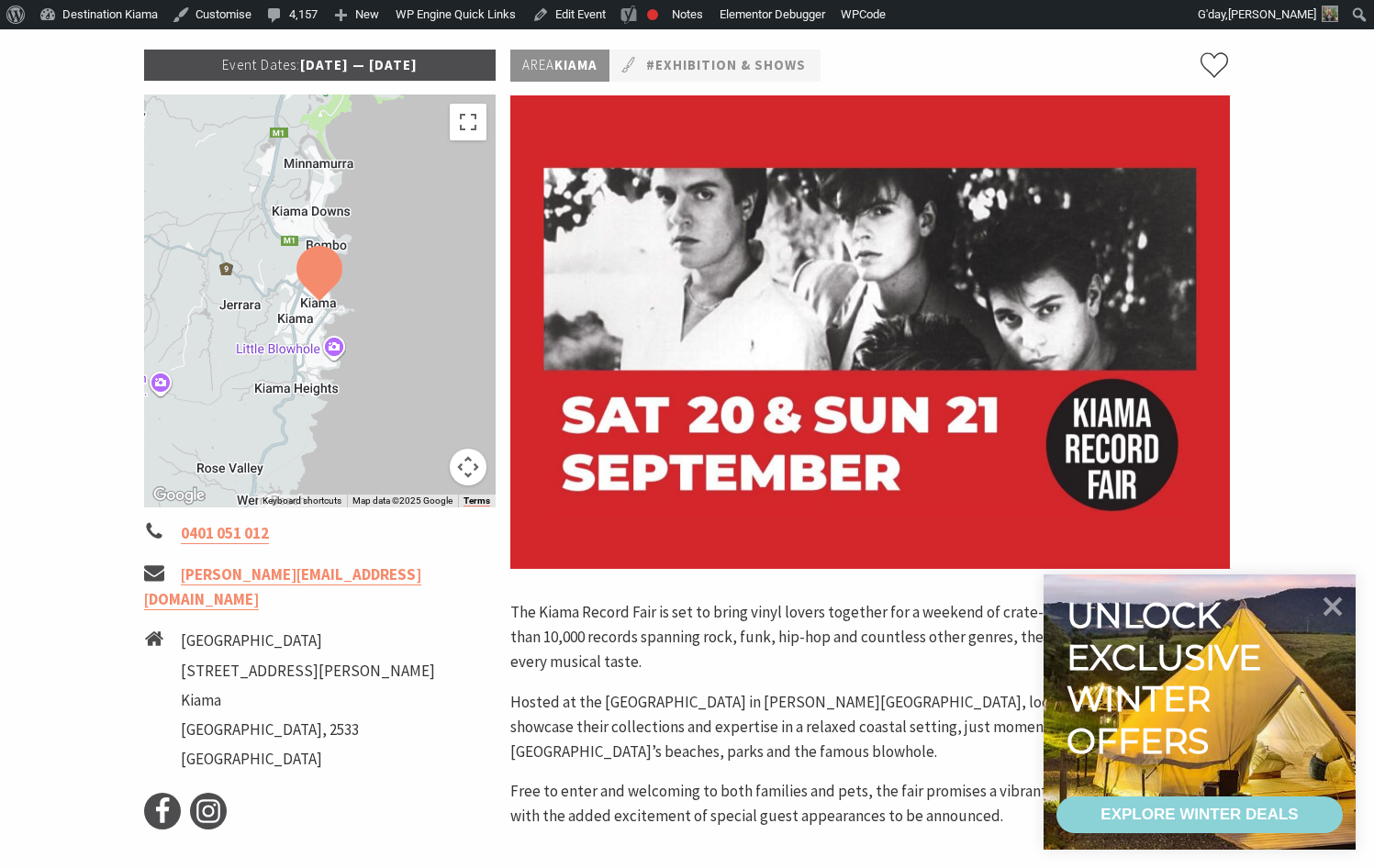
scroll to position [276, 0]
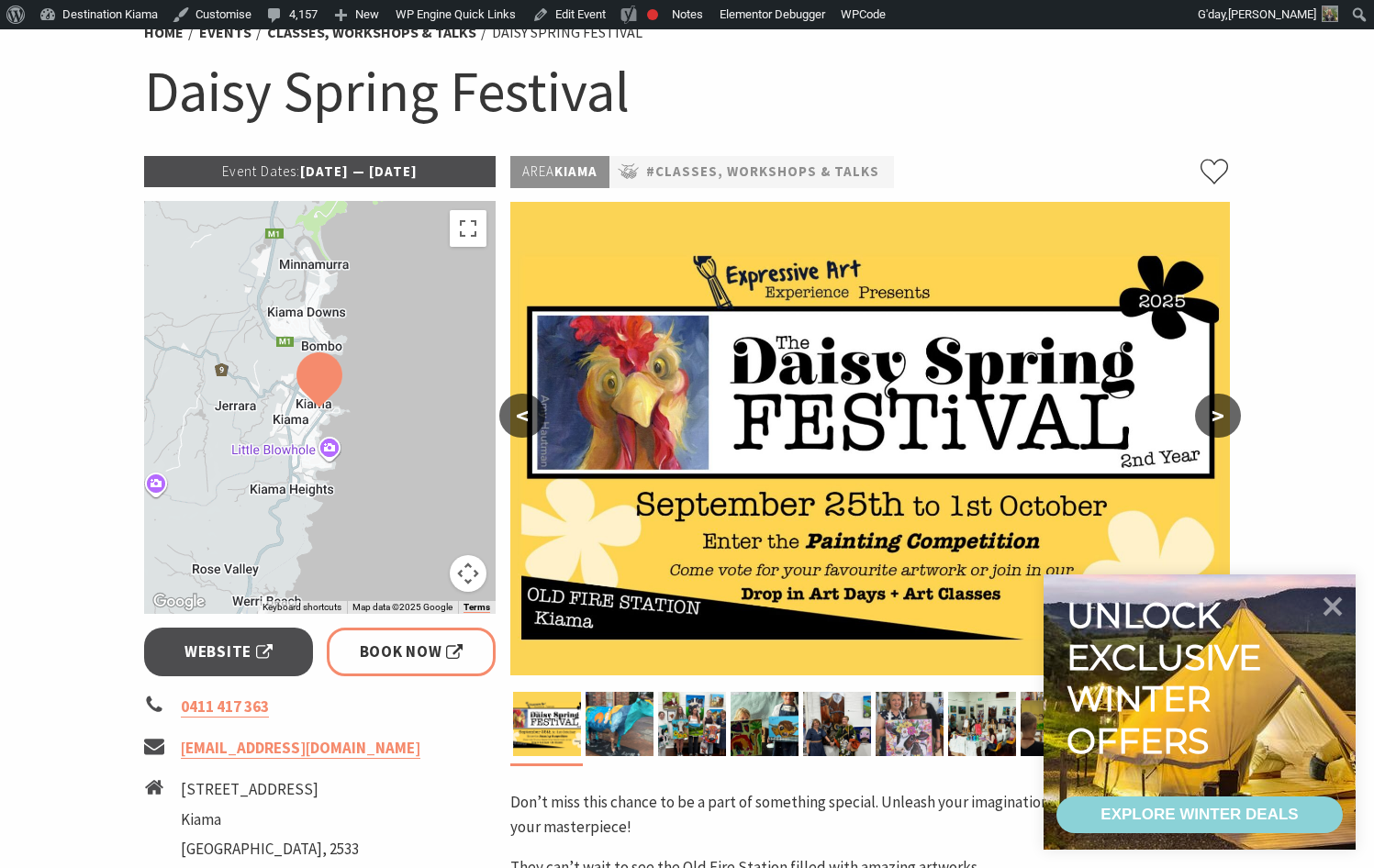
scroll to position [184, 0]
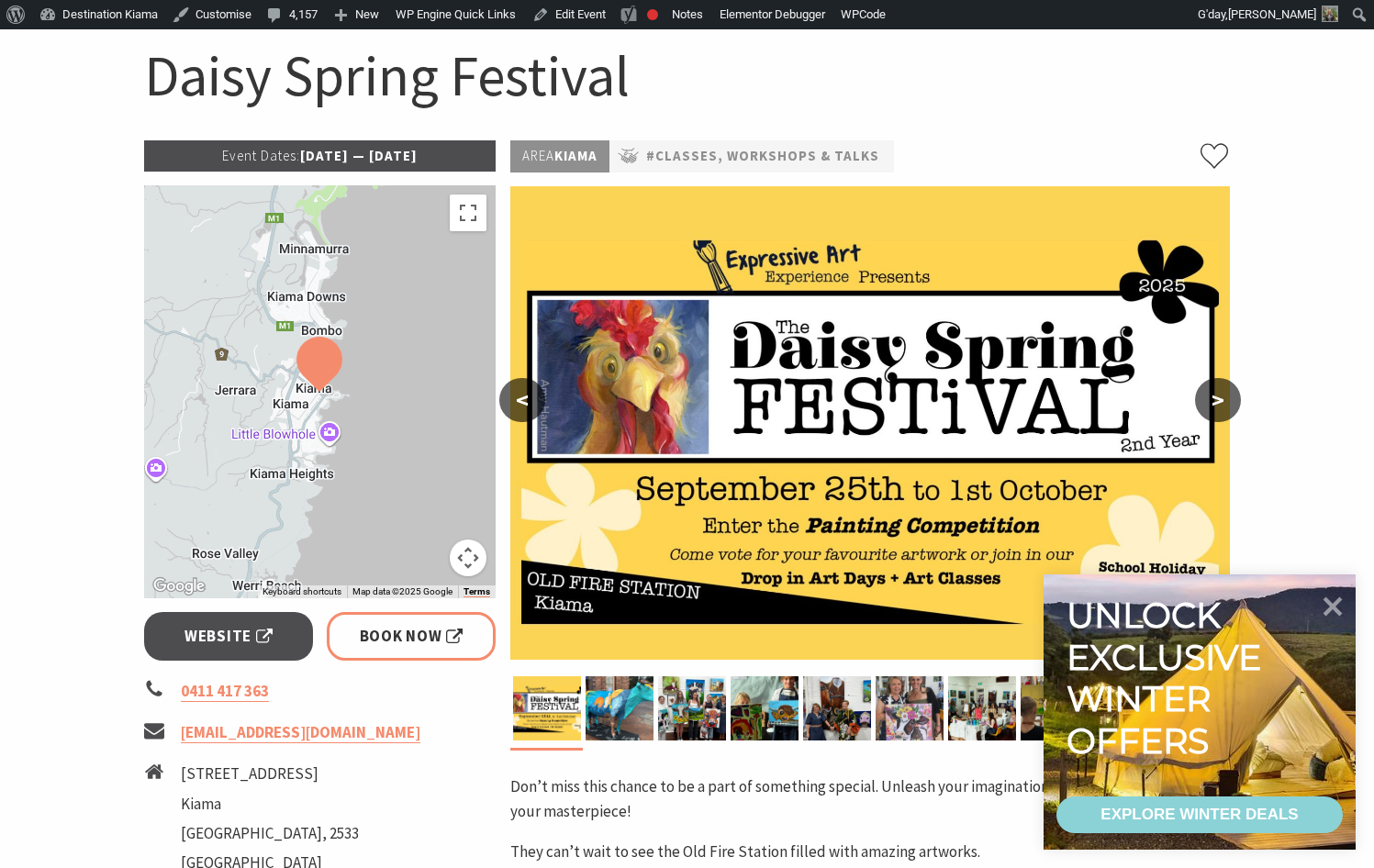
click at [327, 769] on li "[STREET_ADDRESS]" at bounding box center [270, 774] width 178 height 25
click at [294, 638] on link "Website" at bounding box center [228, 636] width 170 height 48
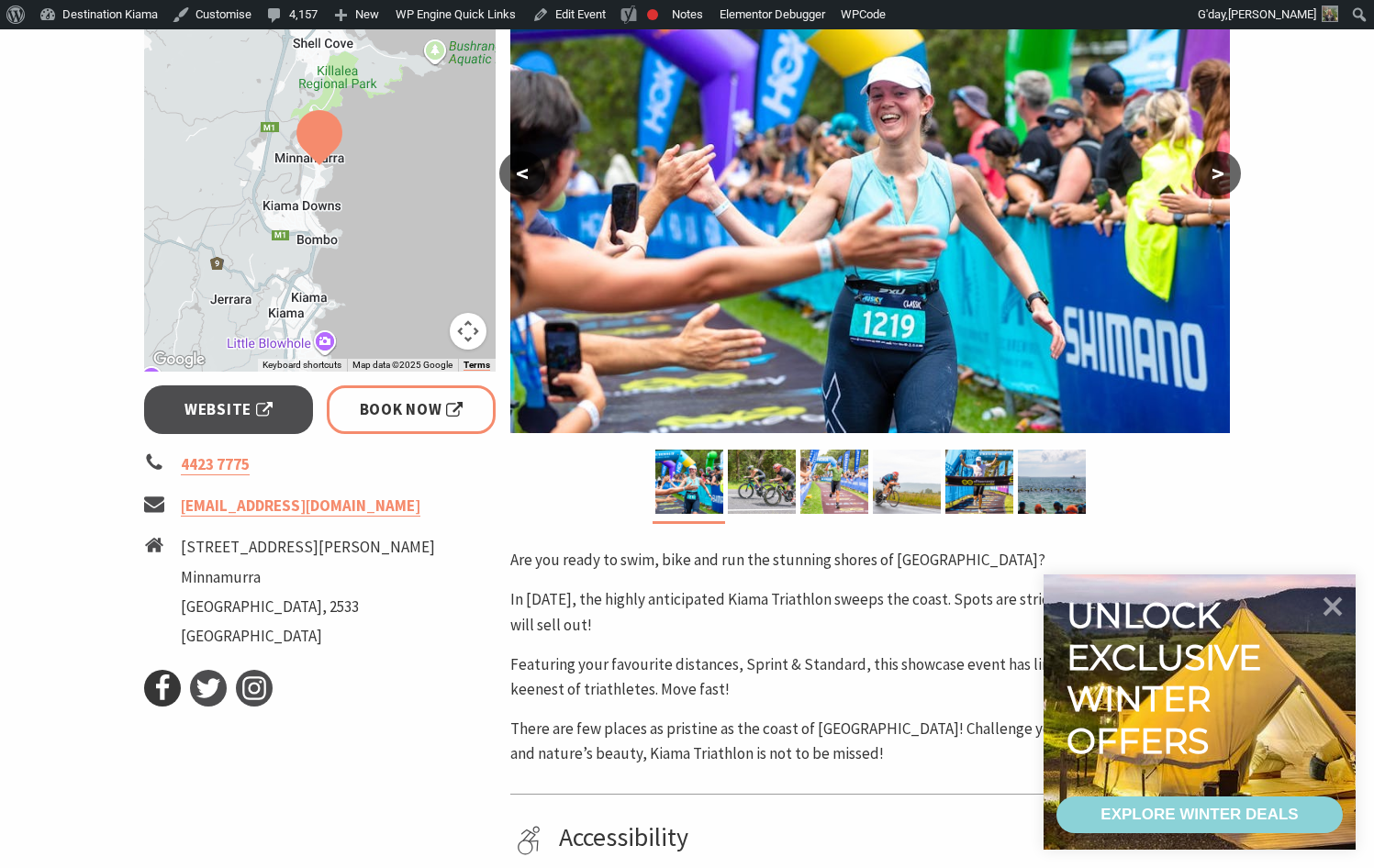
scroll to position [459, 0]
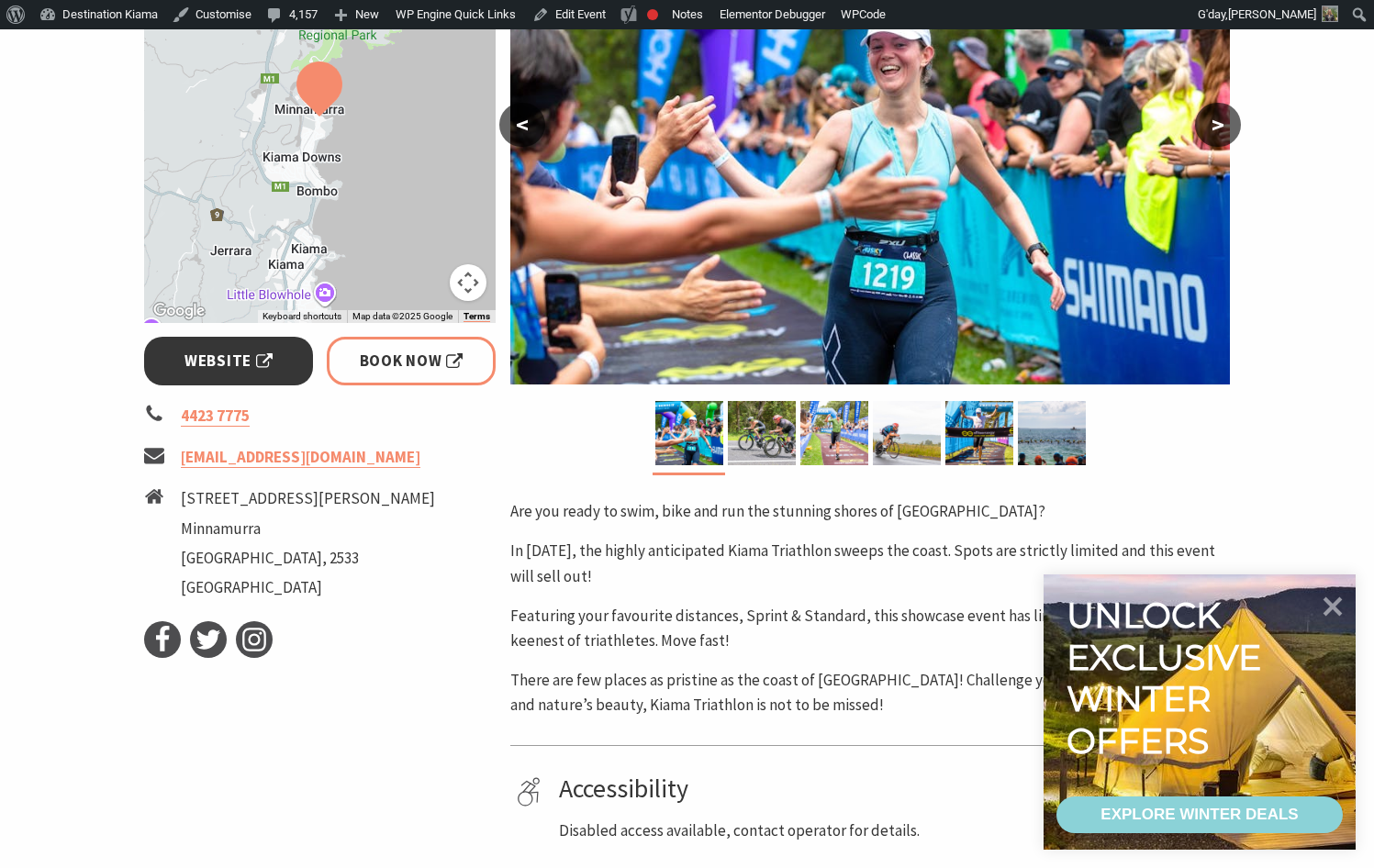
click at [296, 363] on link "Website" at bounding box center [228, 360] width 170 height 48
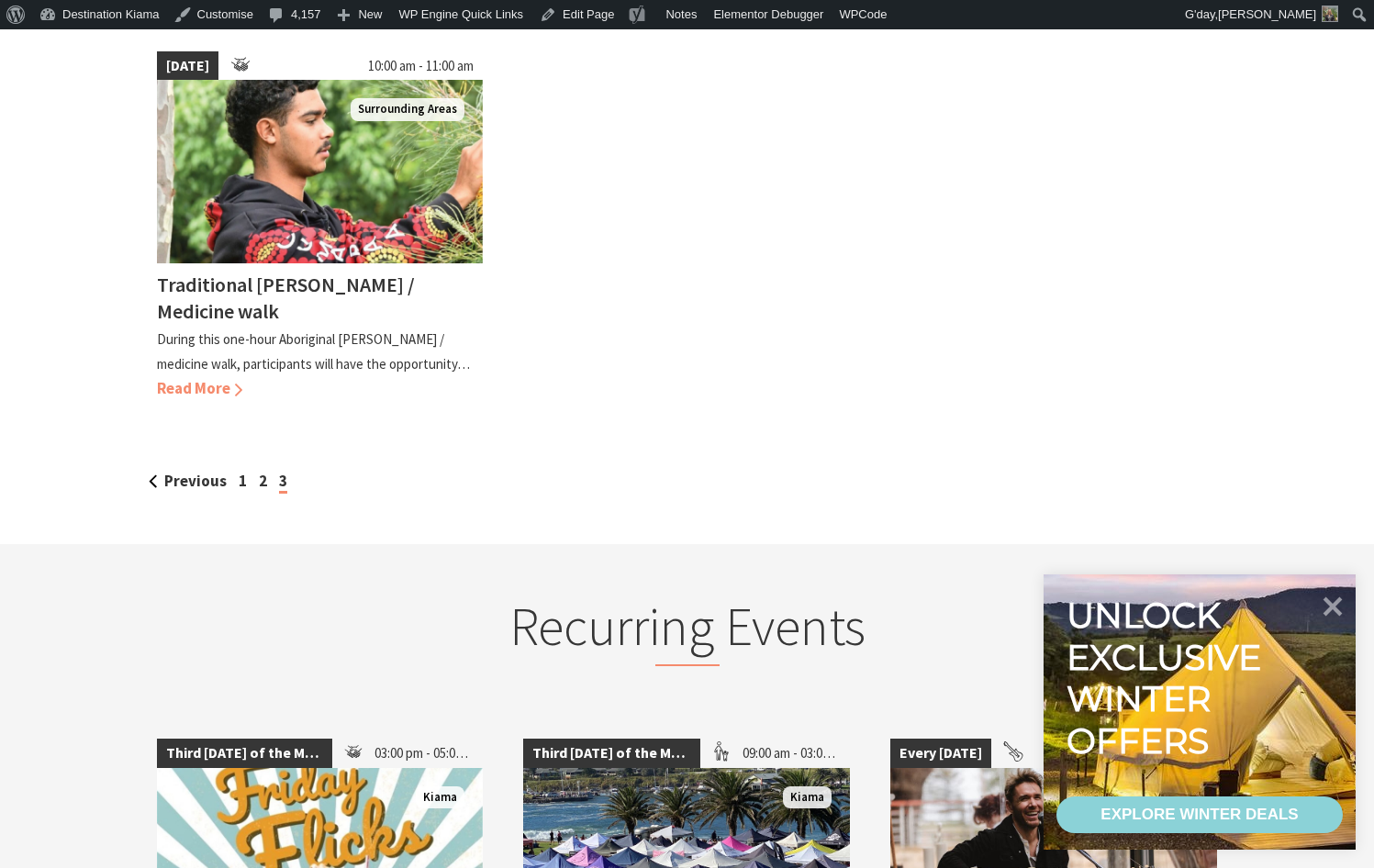
scroll to position [551, 0]
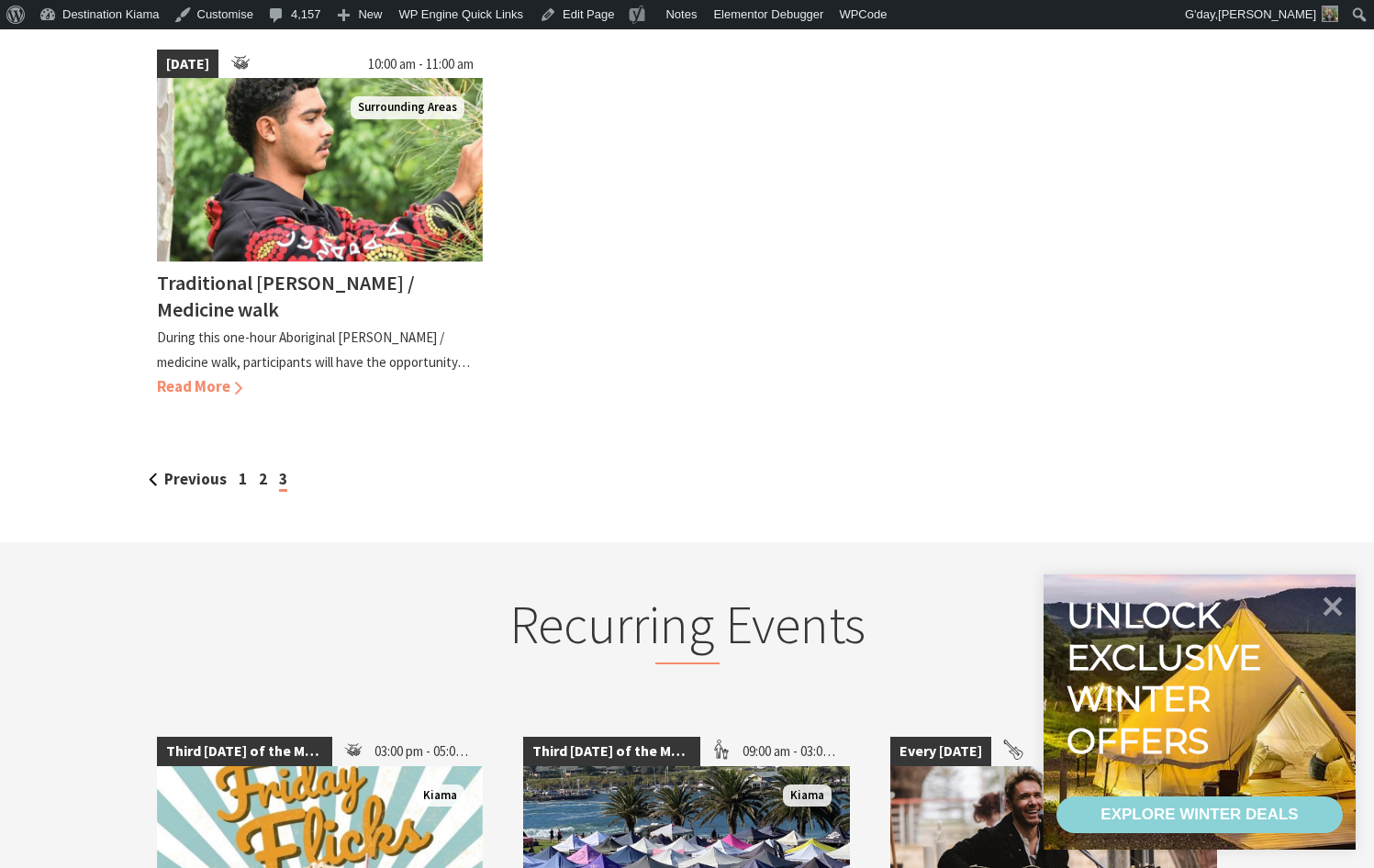
click at [235, 479] on div "Previous 1 2 3" at bounding box center [687, 479] width 1087 height 25
click at [245, 477] on div "Previous 1 2 3" at bounding box center [687, 479] width 1087 height 25
click at [244, 481] on link "1" at bounding box center [243, 479] width 9 height 20
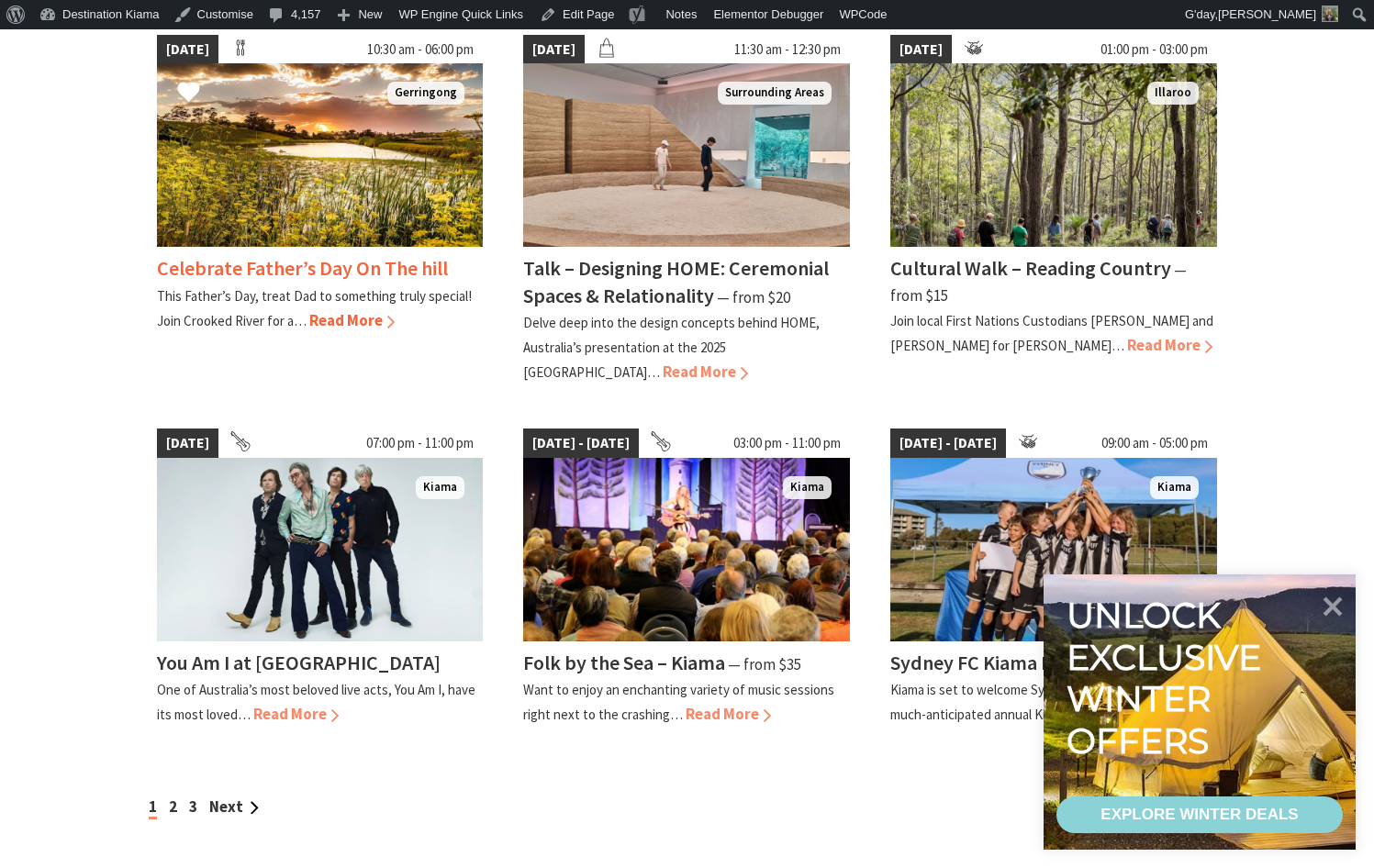
scroll to position [1653, 0]
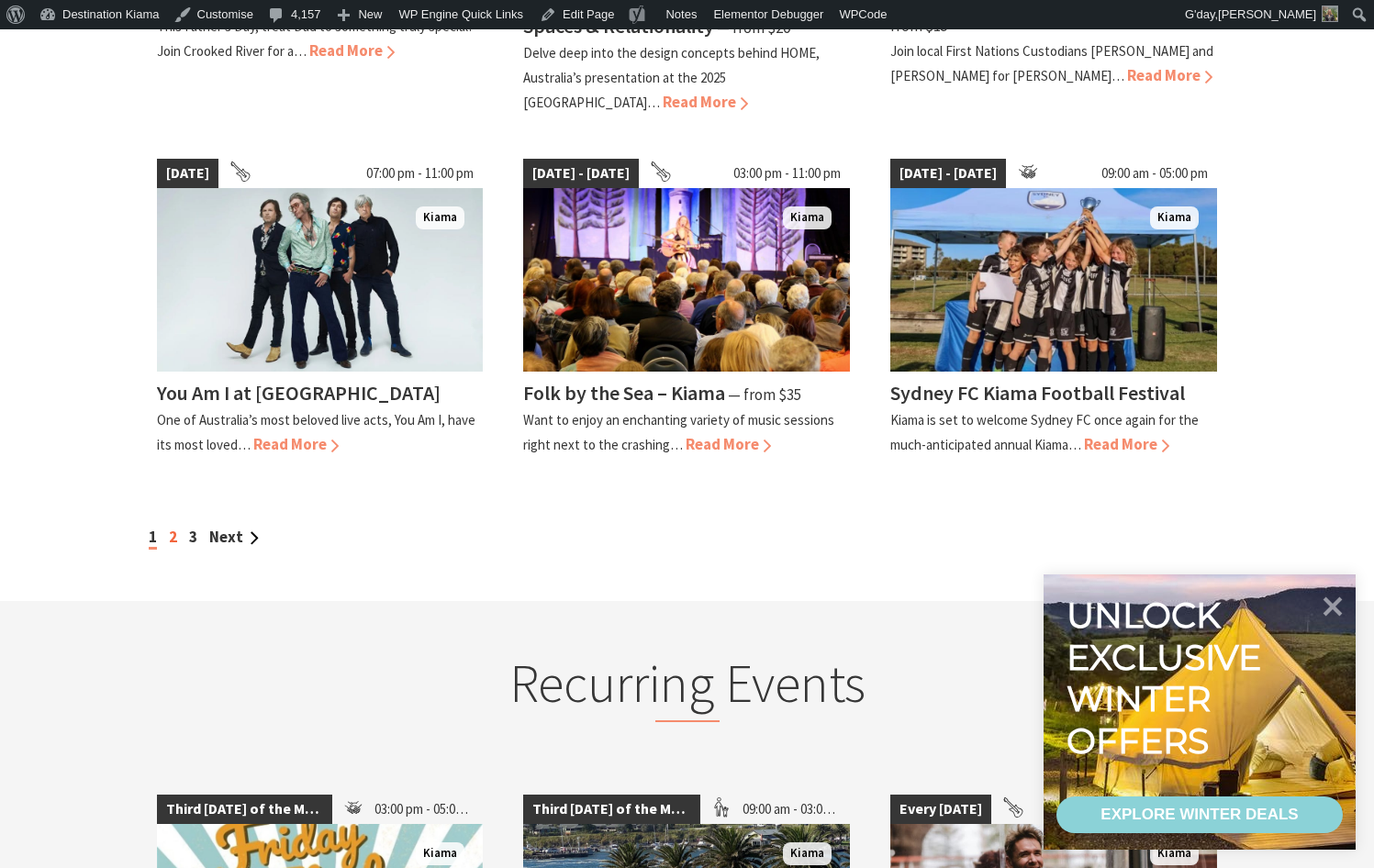
click at [172, 527] on link "2" at bounding box center [172, 536] width 9 height 20
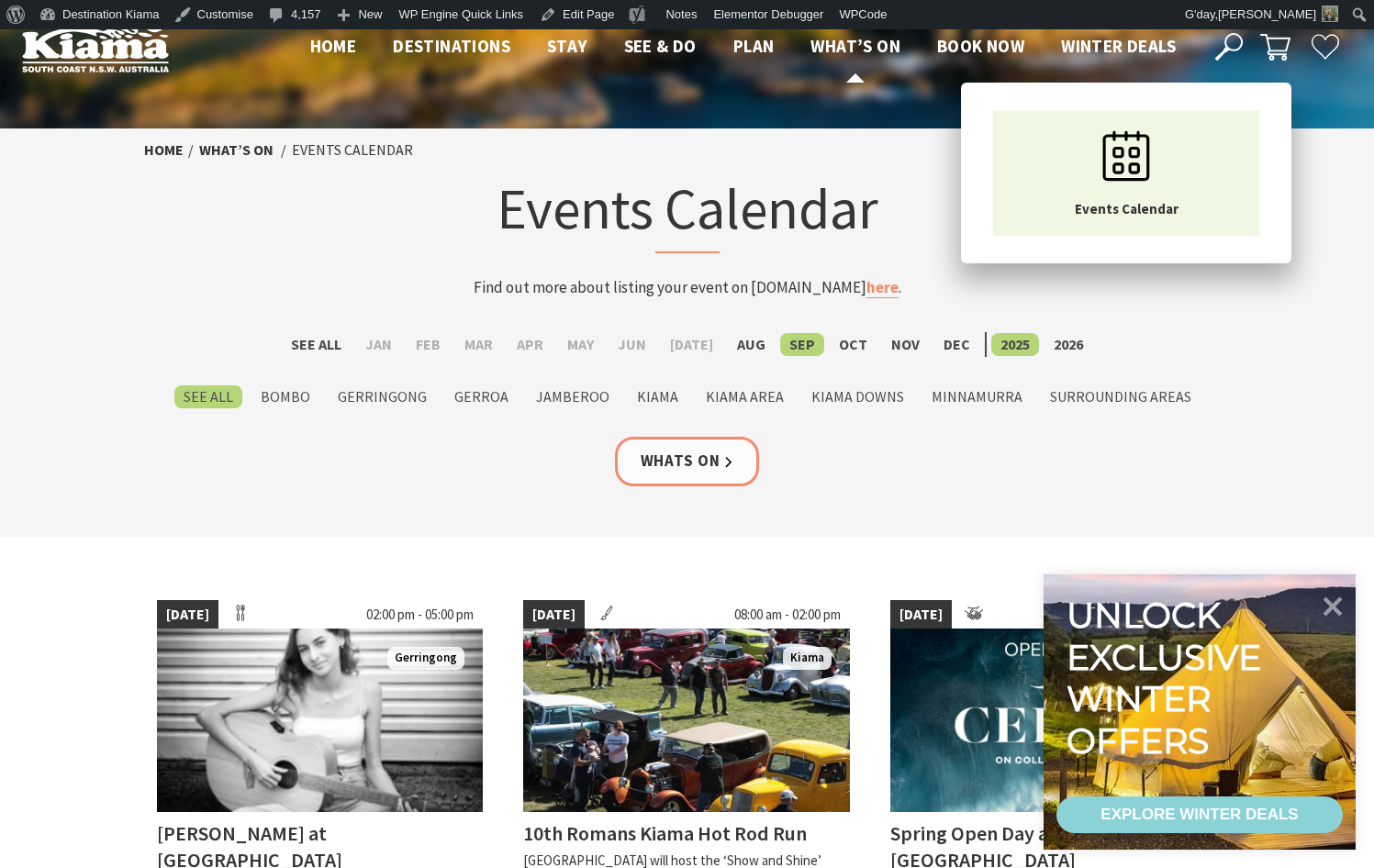
click at [853, 48] on span "What’s On" at bounding box center [855, 45] width 90 height 22
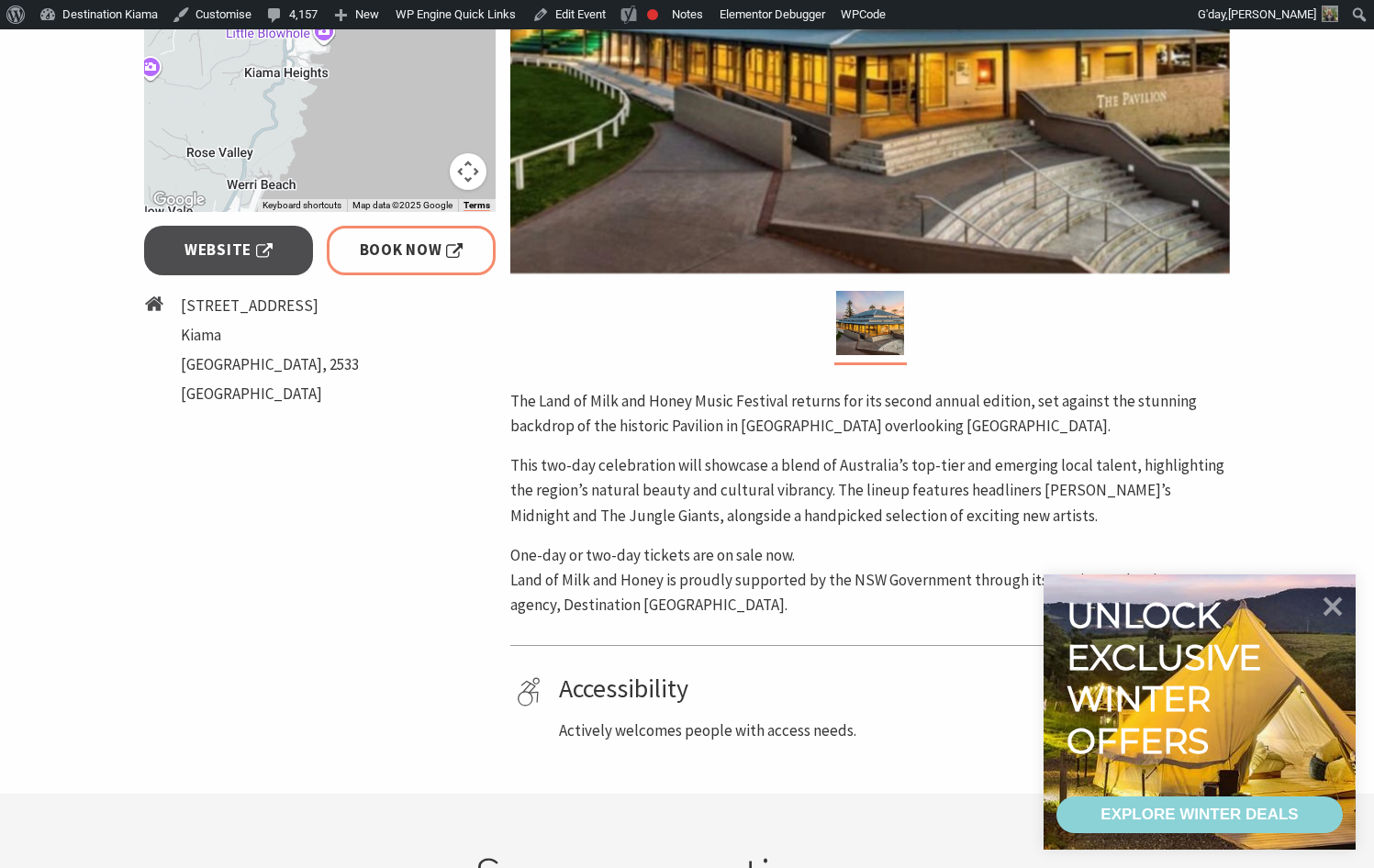
scroll to position [642, 0]
click at [476, 276] on link "Book Now" at bounding box center [411, 250] width 170 height 48
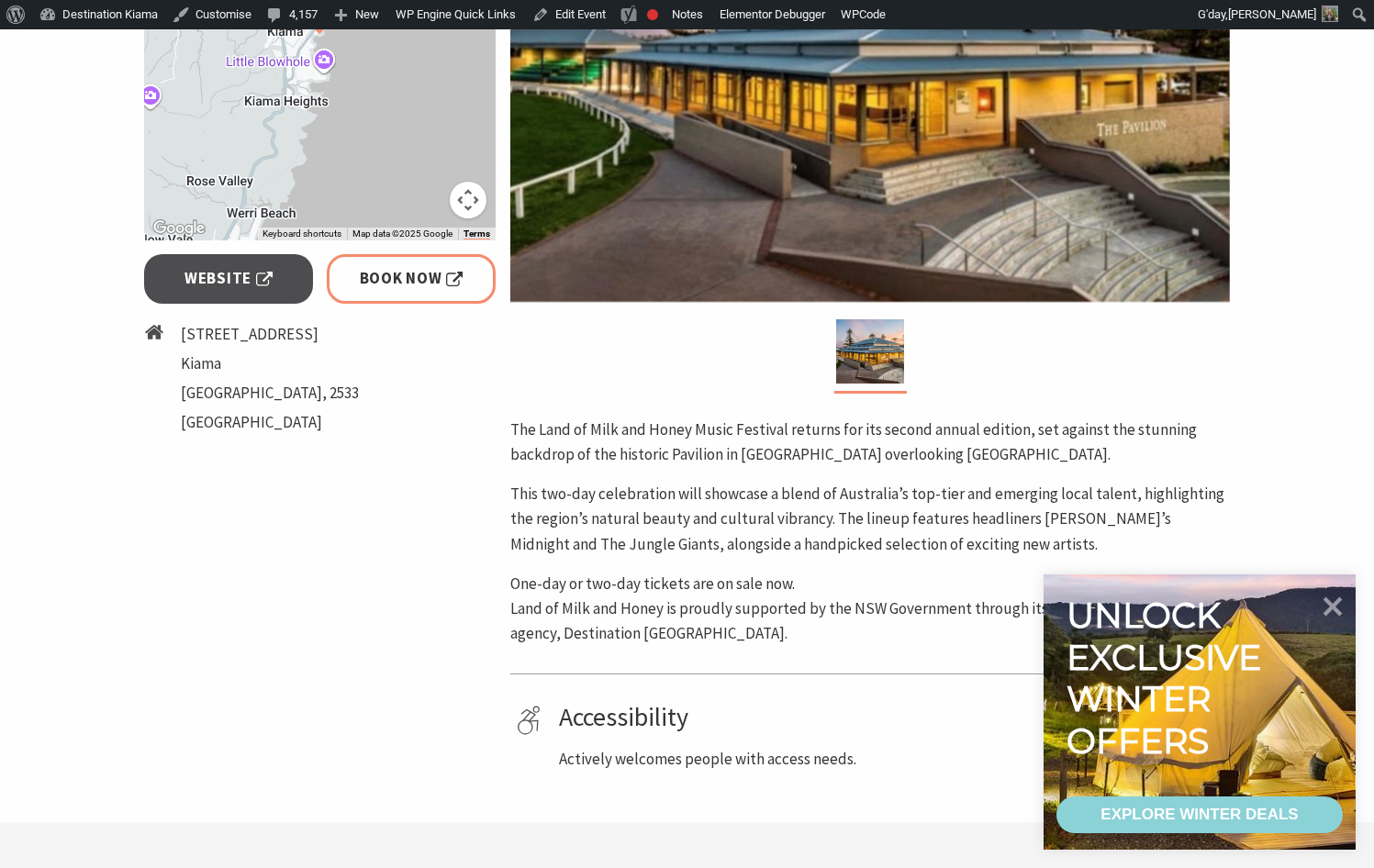
scroll to position [642, 0]
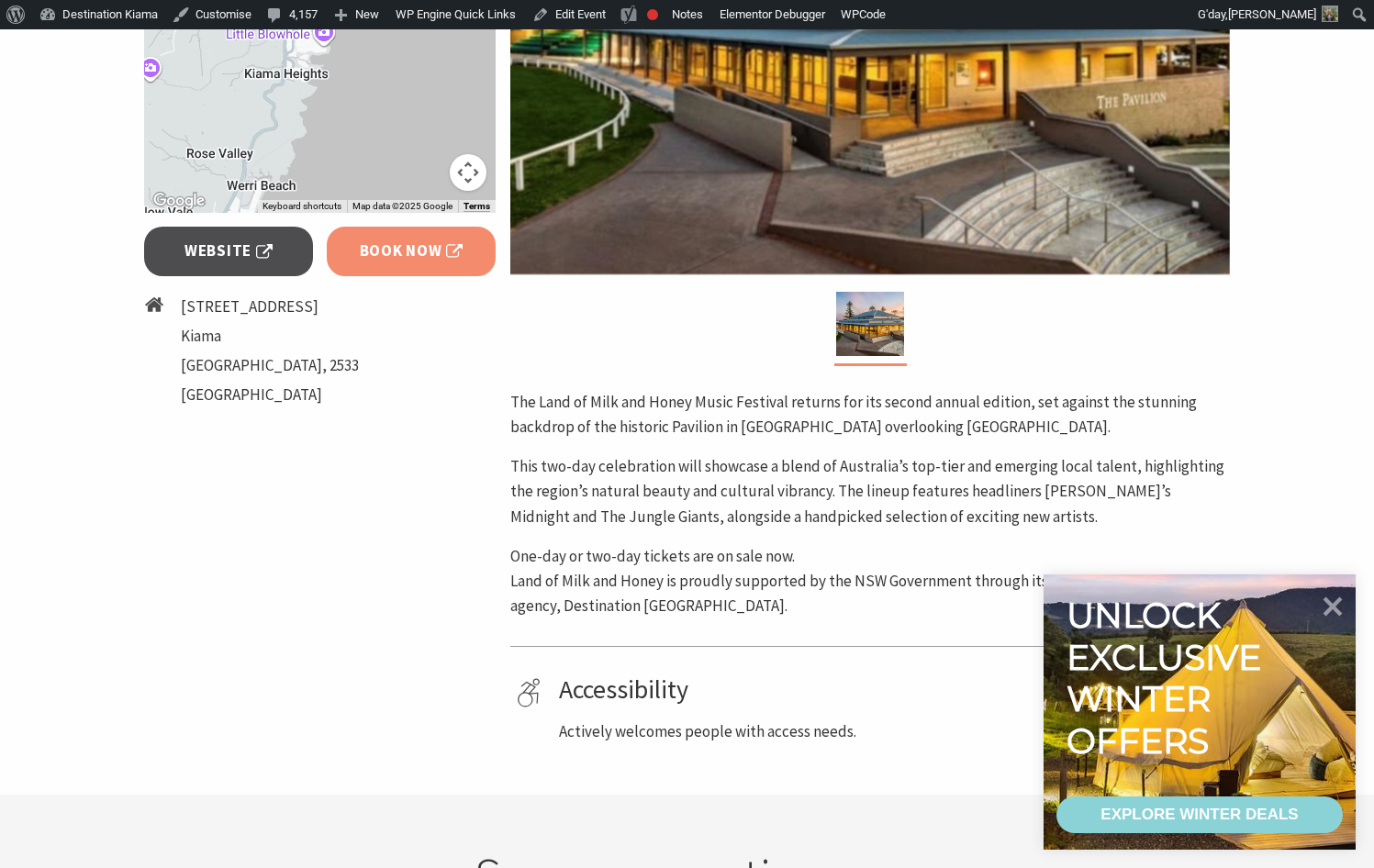
click at [437, 261] on span "Book Now" at bounding box center [411, 251] width 103 height 25
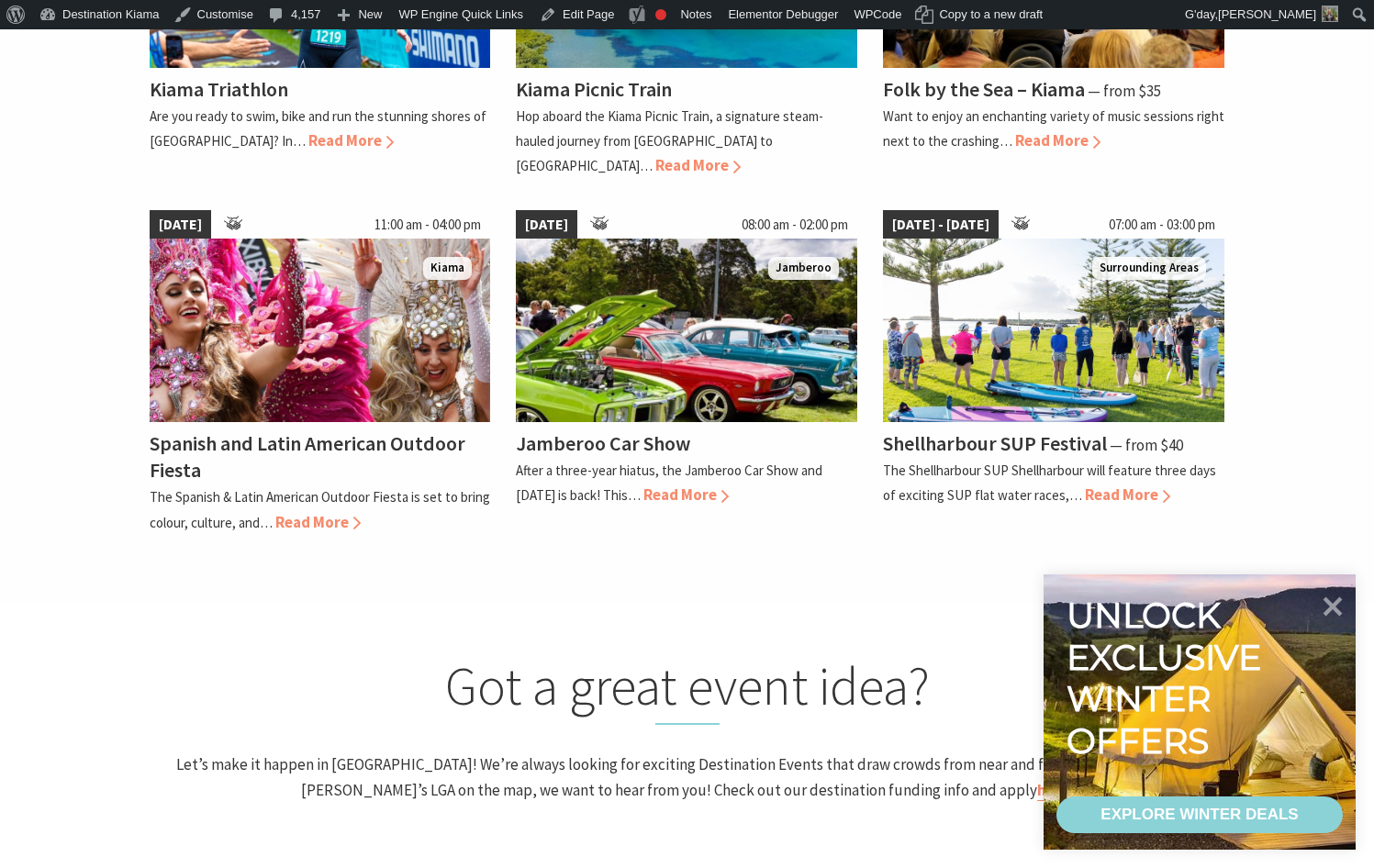
scroll to position [1010, 0]
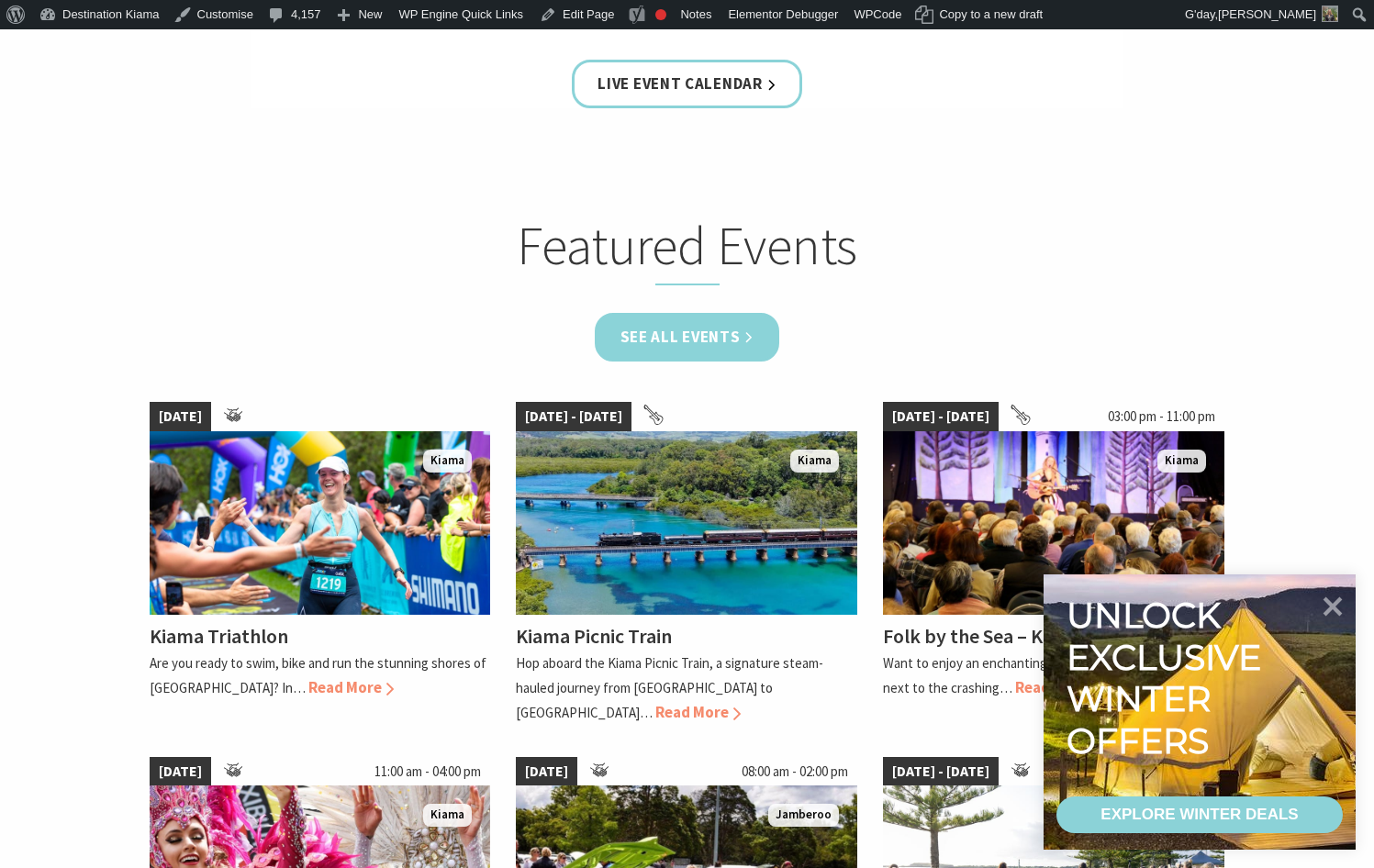
click at [758, 330] on link "See all Events" at bounding box center [688, 336] width 186 height 48
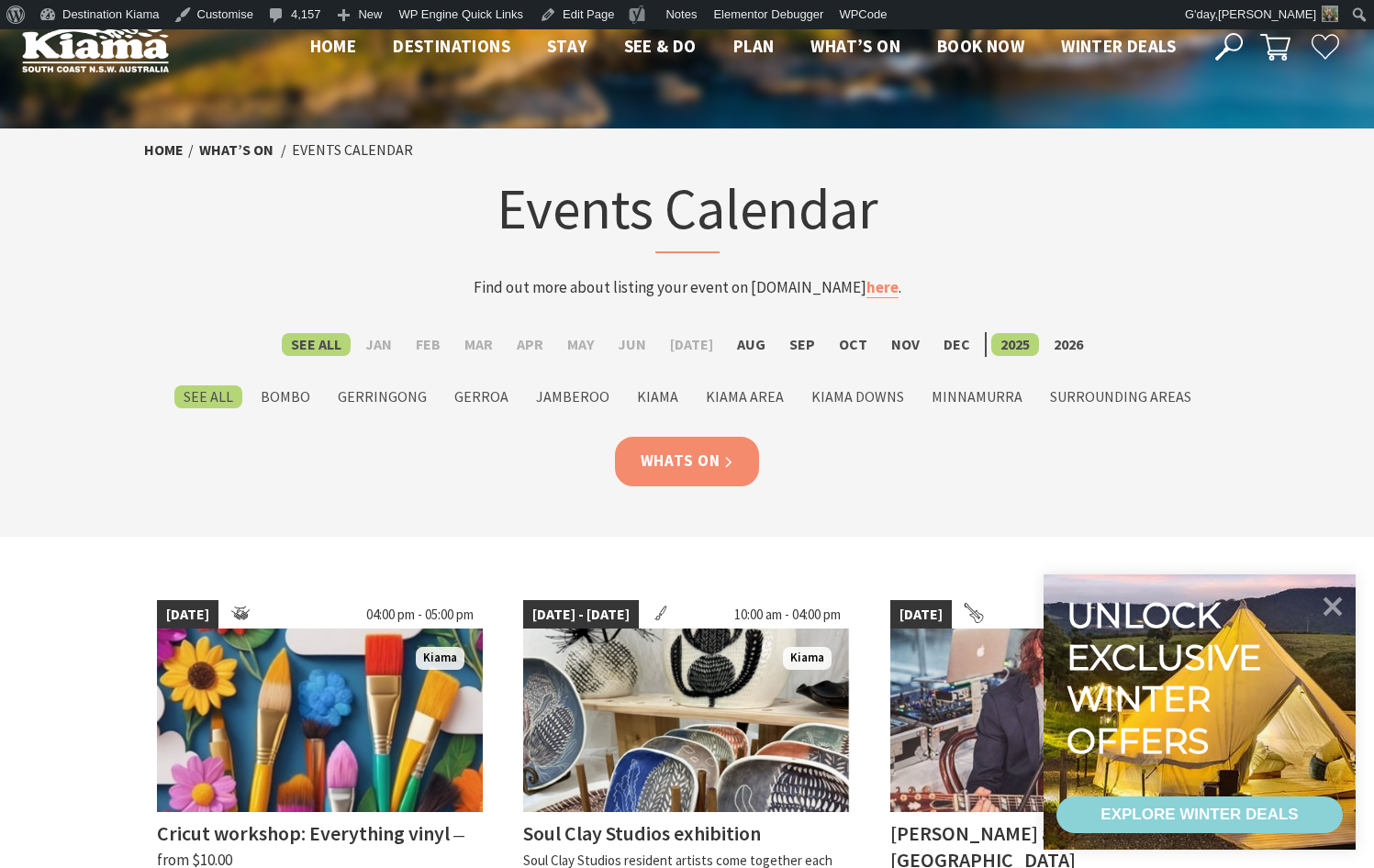
click at [675, 449] on link "Whats On" at bounding box center [687, 461] width 145 height 48
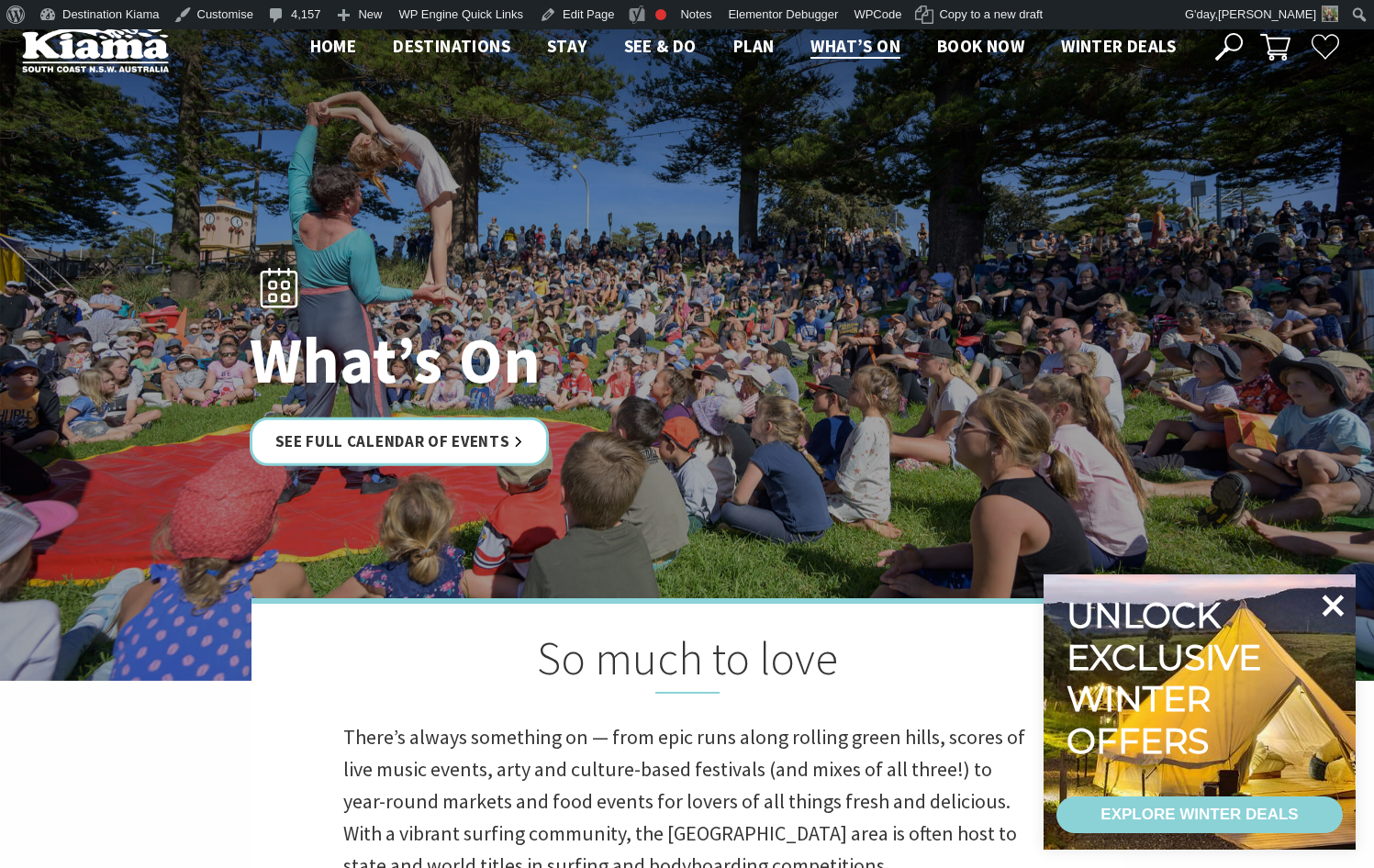
click at [1336, 606] on icon at bounding box center [1333, 606] width 22 height 22
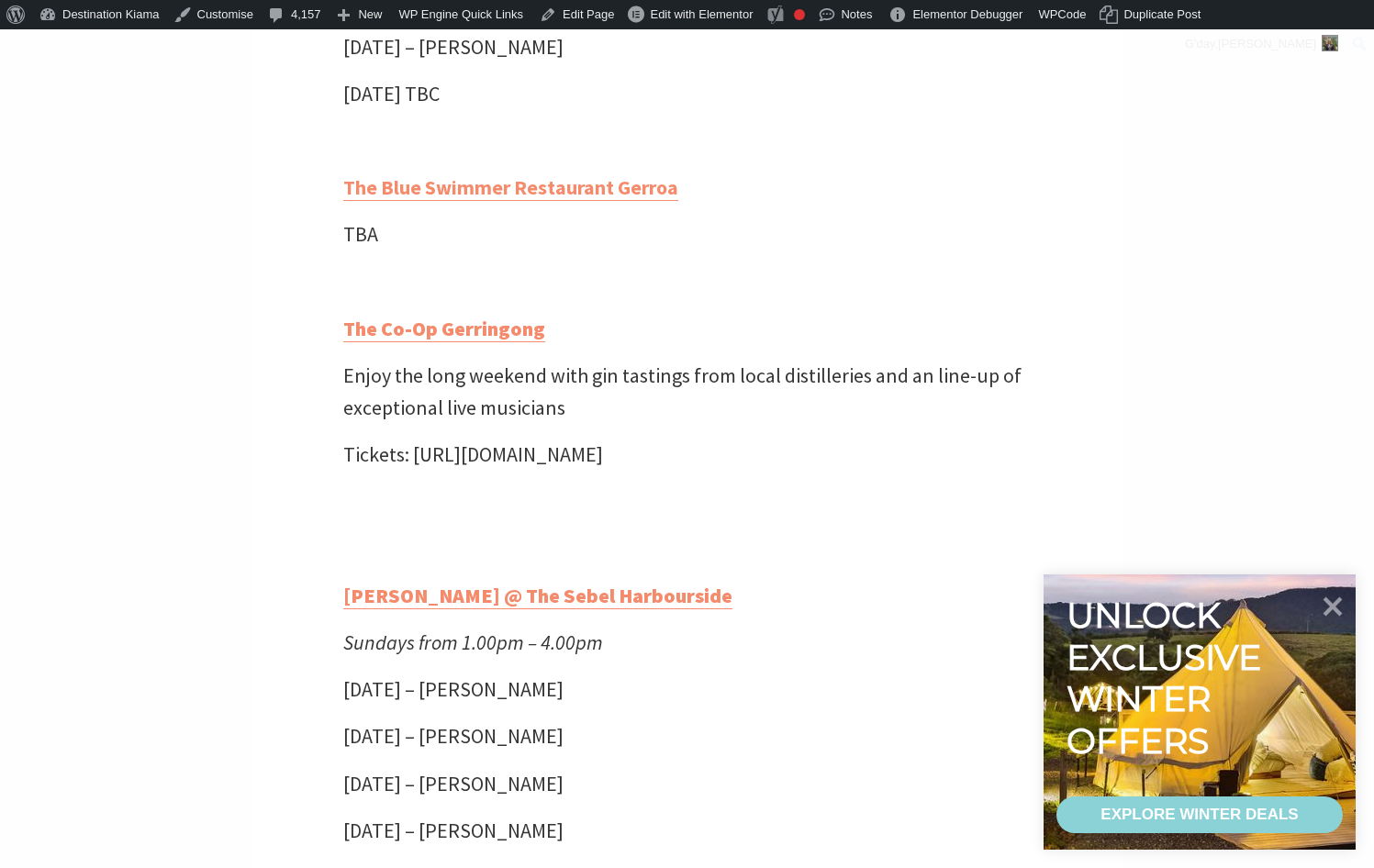
scroll to position [4406, 0]
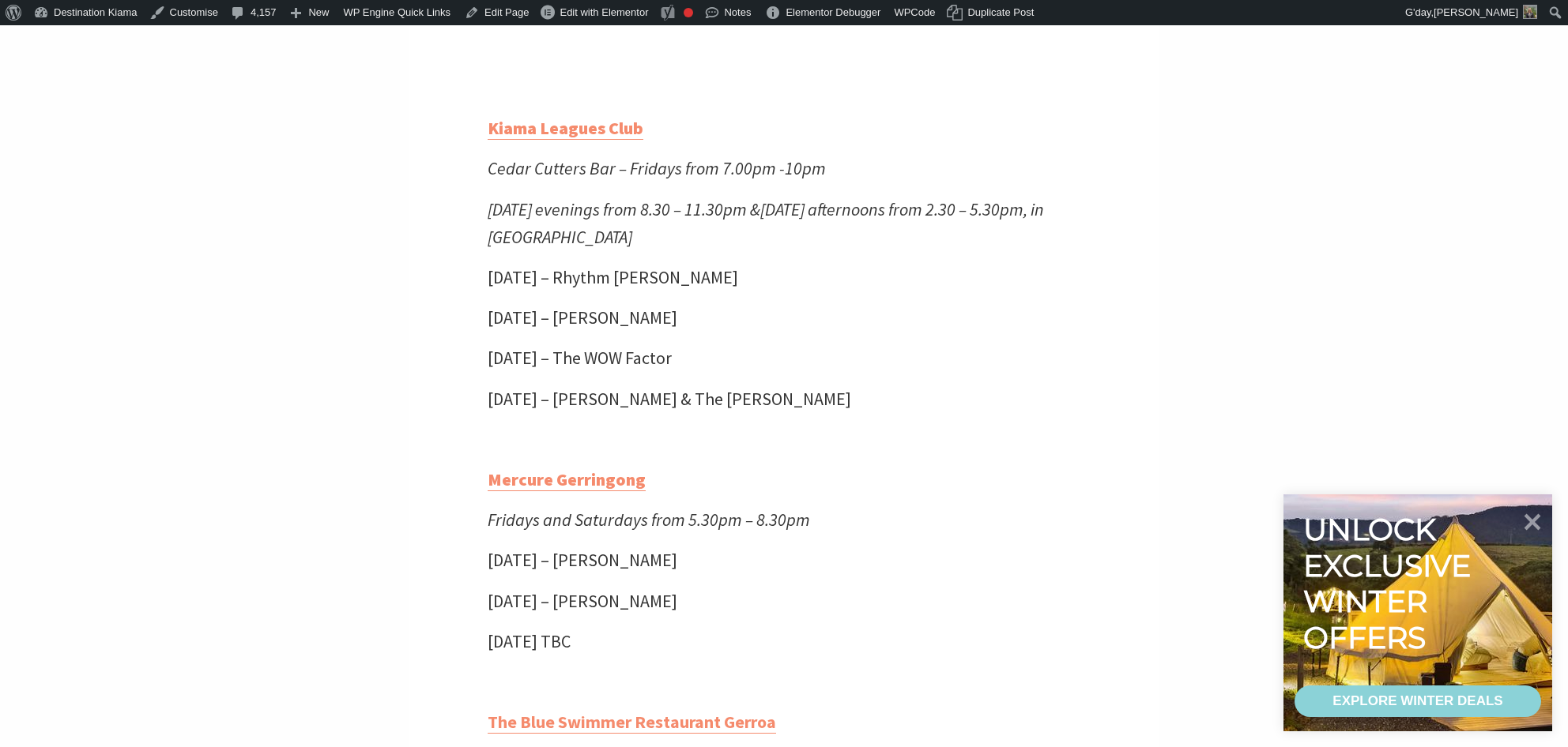
scroll to position [3238, 0]
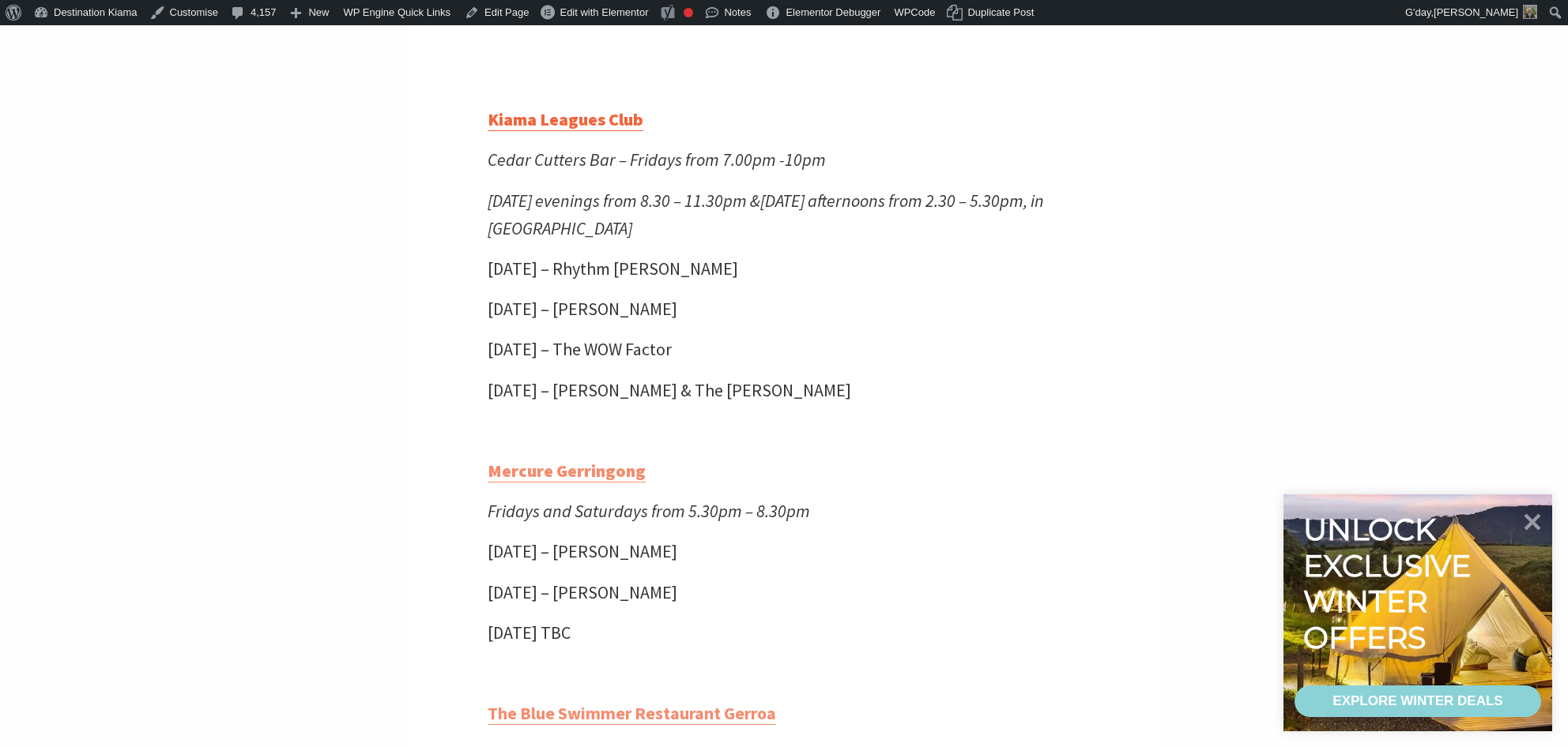
click at [596, 130] on strong "Kiama Leagues Club" at bounding box center [565, 119] width 156 height 22
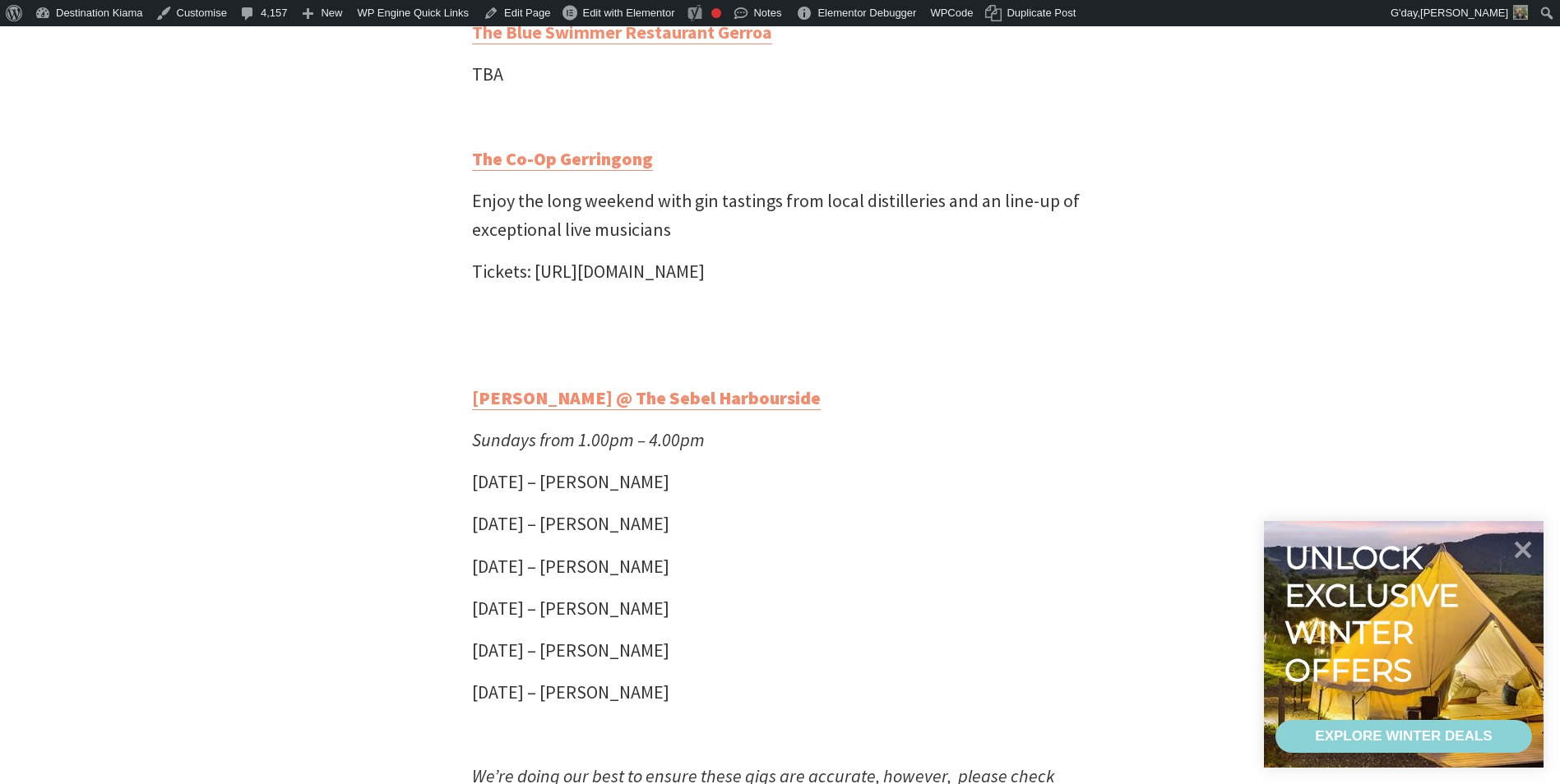
scroll to position [4114, 0]
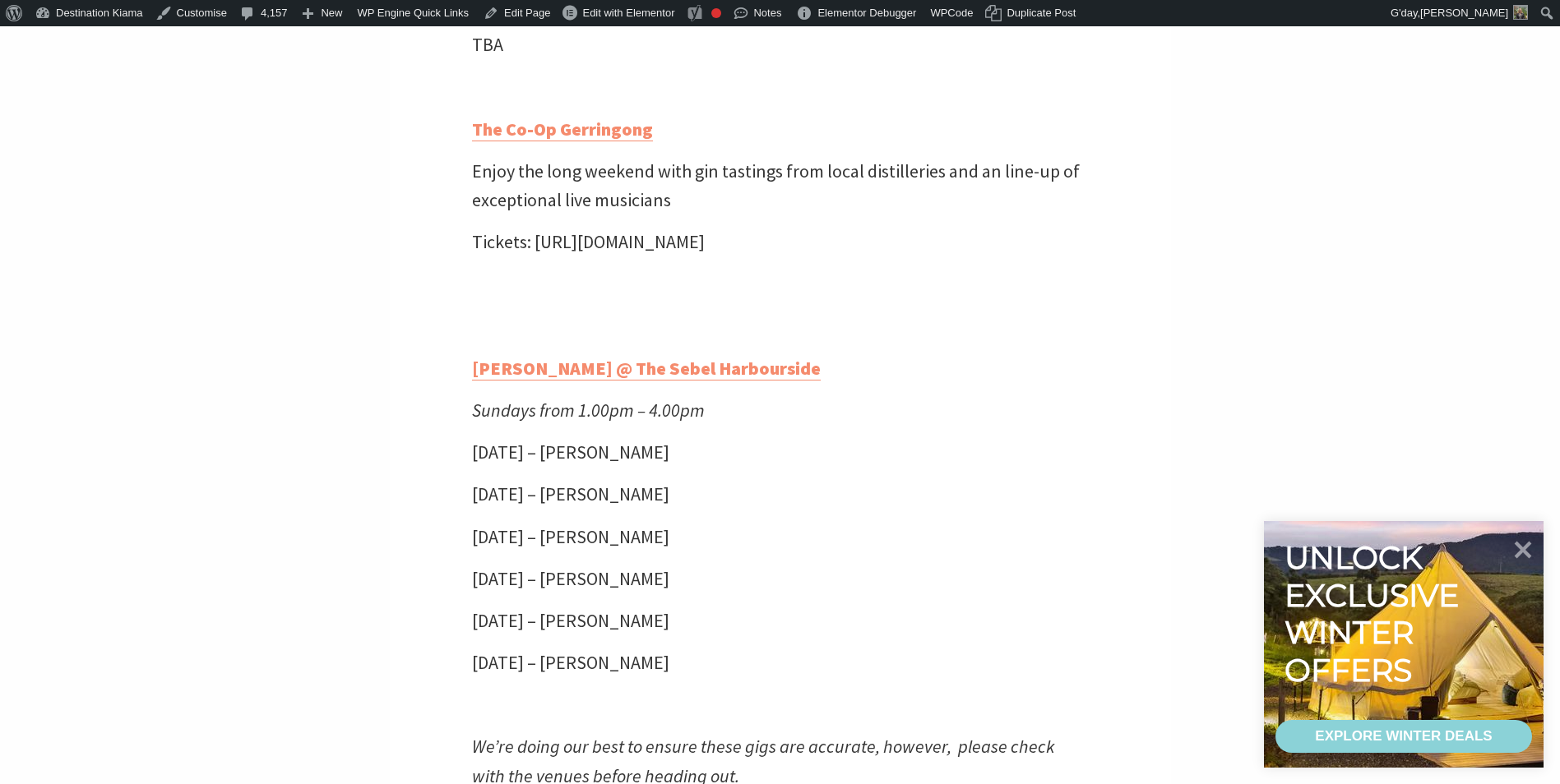
drag, startPoint x: 884, startPoint y: 265, endPoint x: 402, endPoint y: 256, distance: 482.1
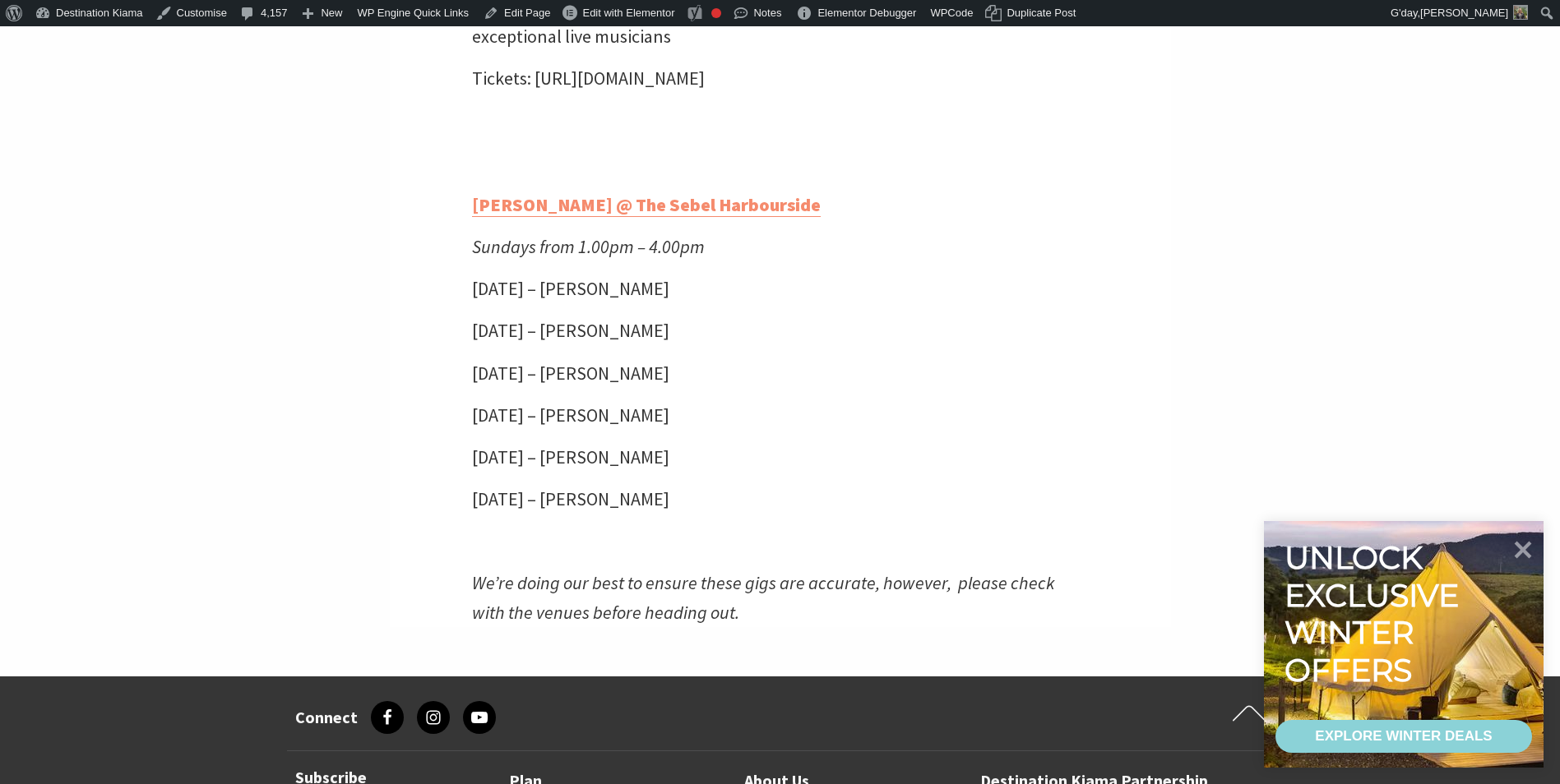
scroll to position [4525, 0]
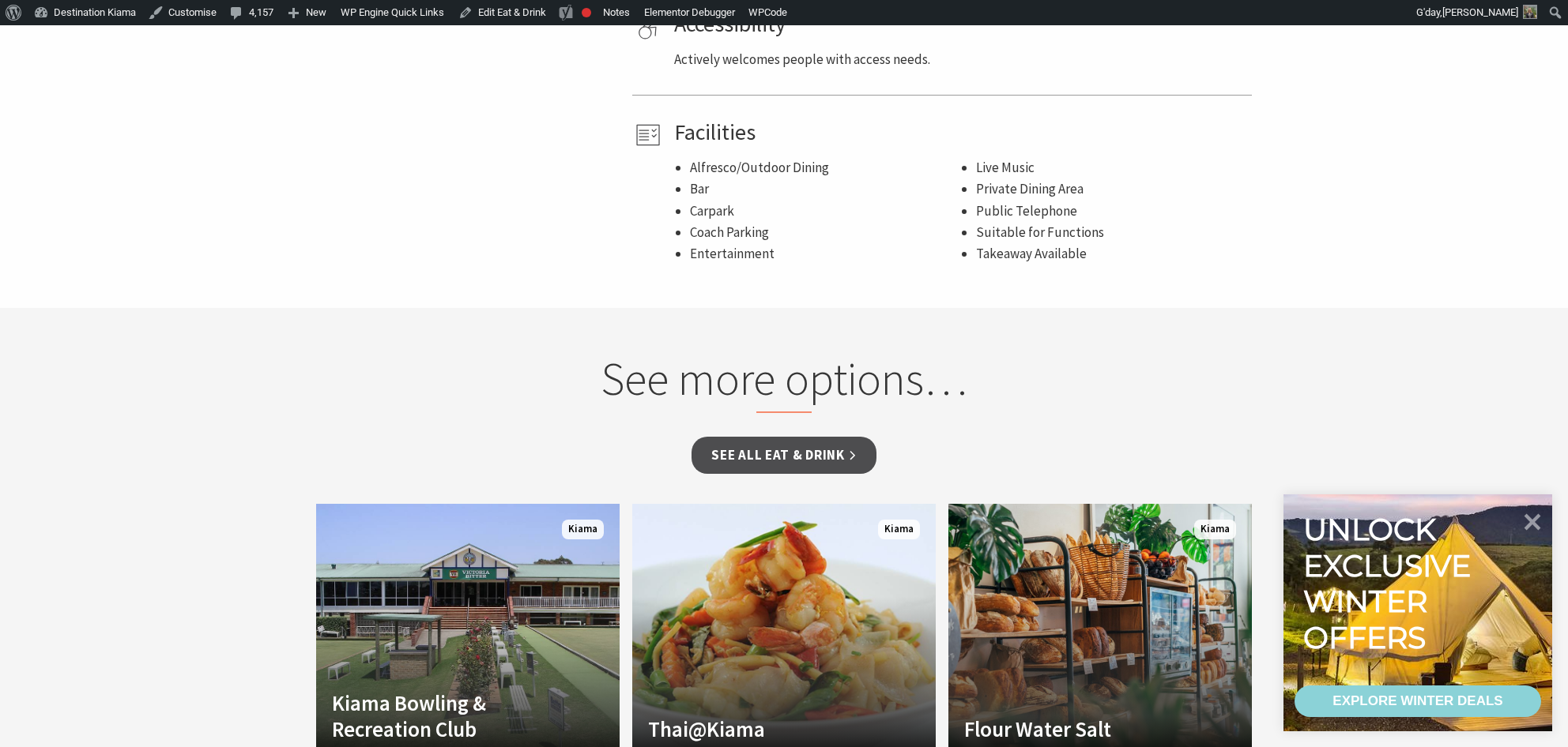
scroll to position [474, 0]
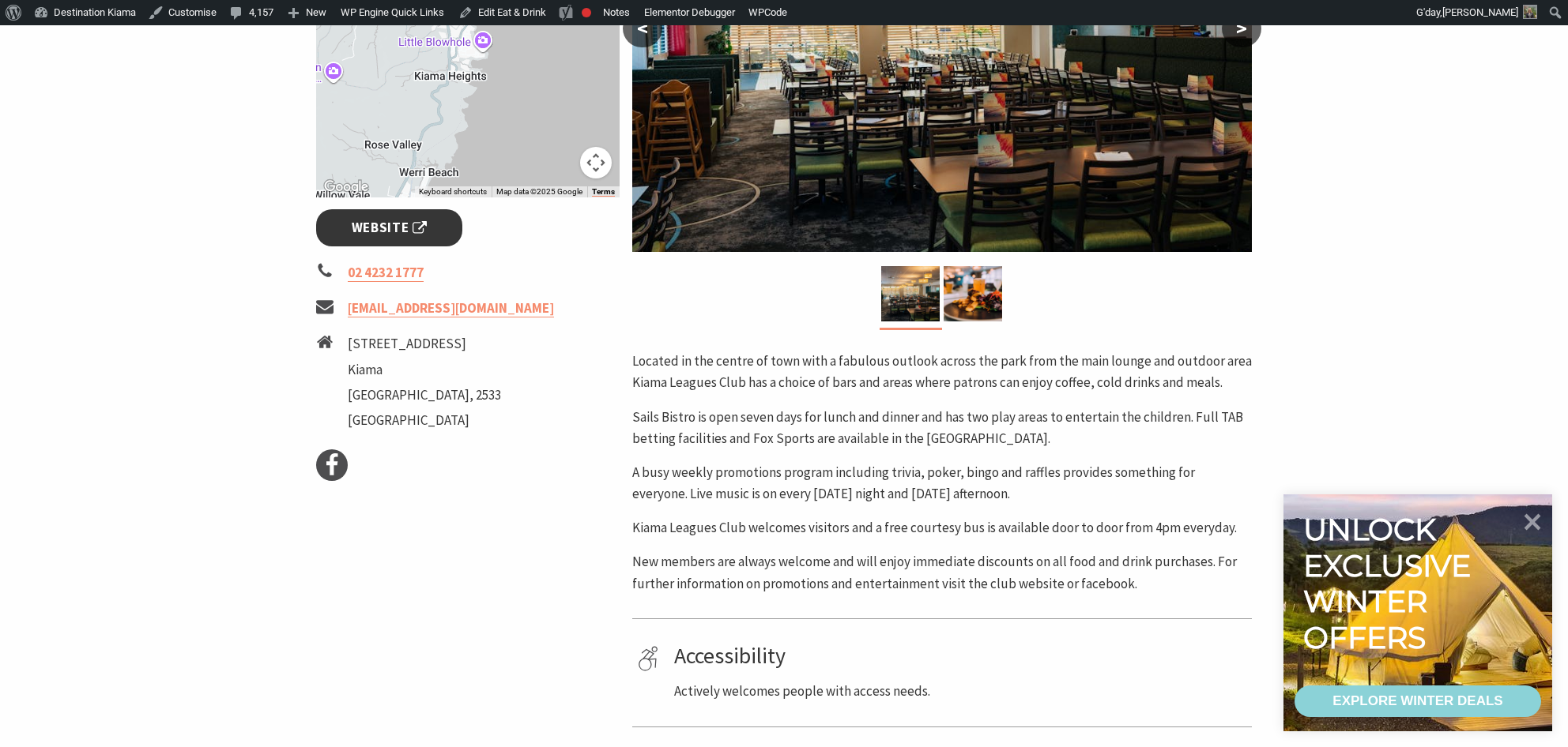
click at [409, 236] on span "Website" at bounding box center [389, 228] width 76 height 21
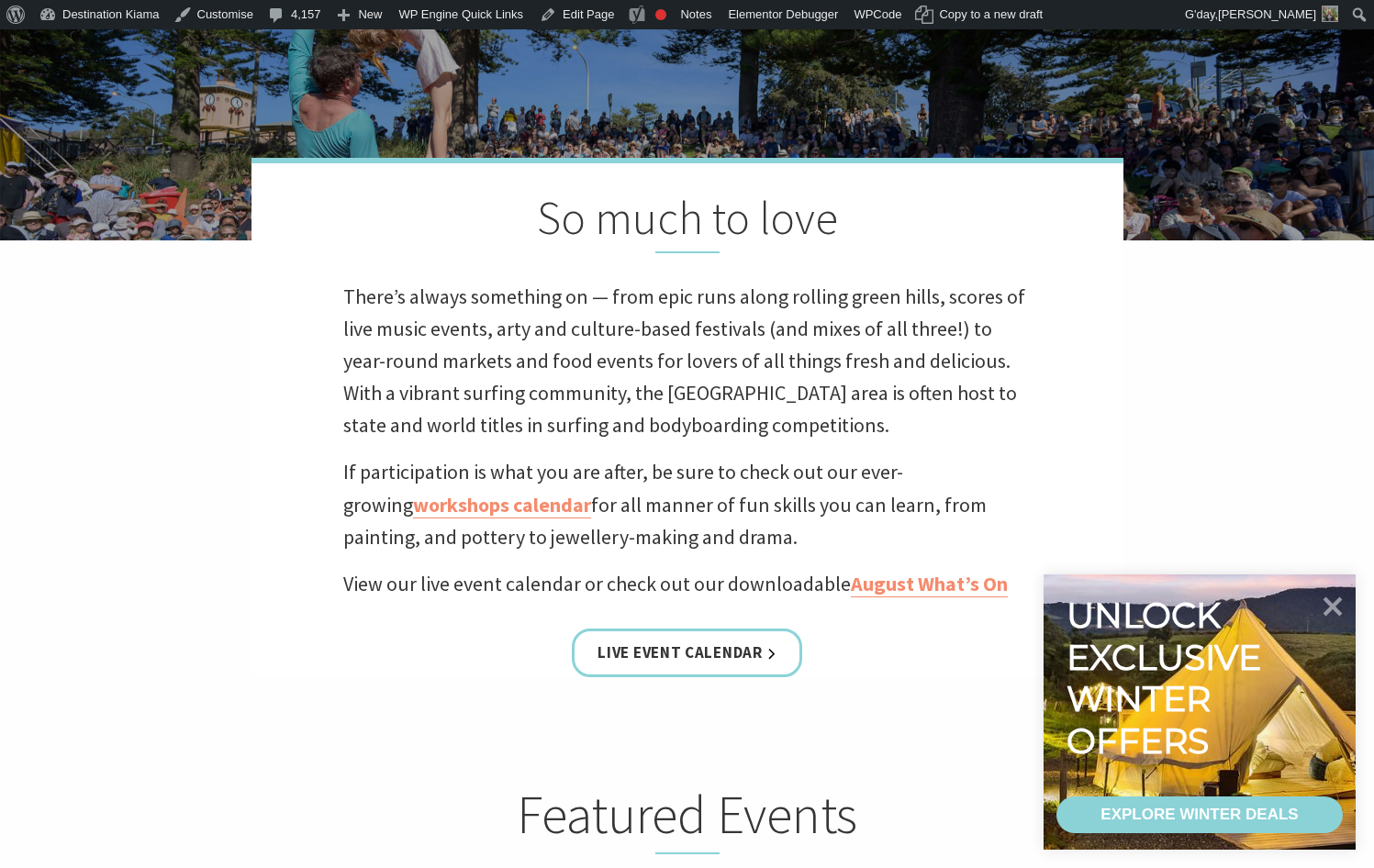
scroll to position [642, 0]
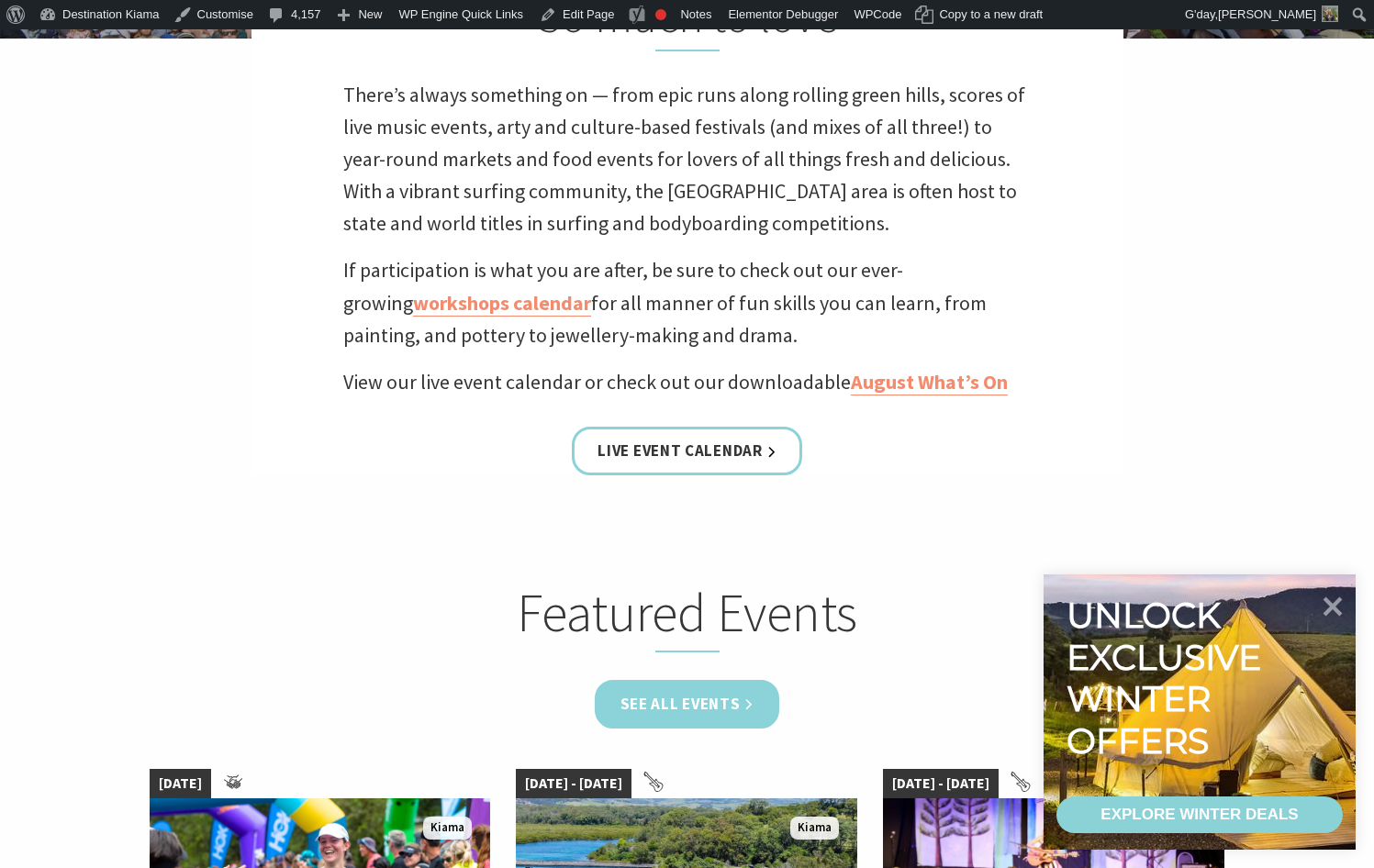
click at [720, 700] on link "See all Events" at bounding box center [688, 704] width 186 height 48
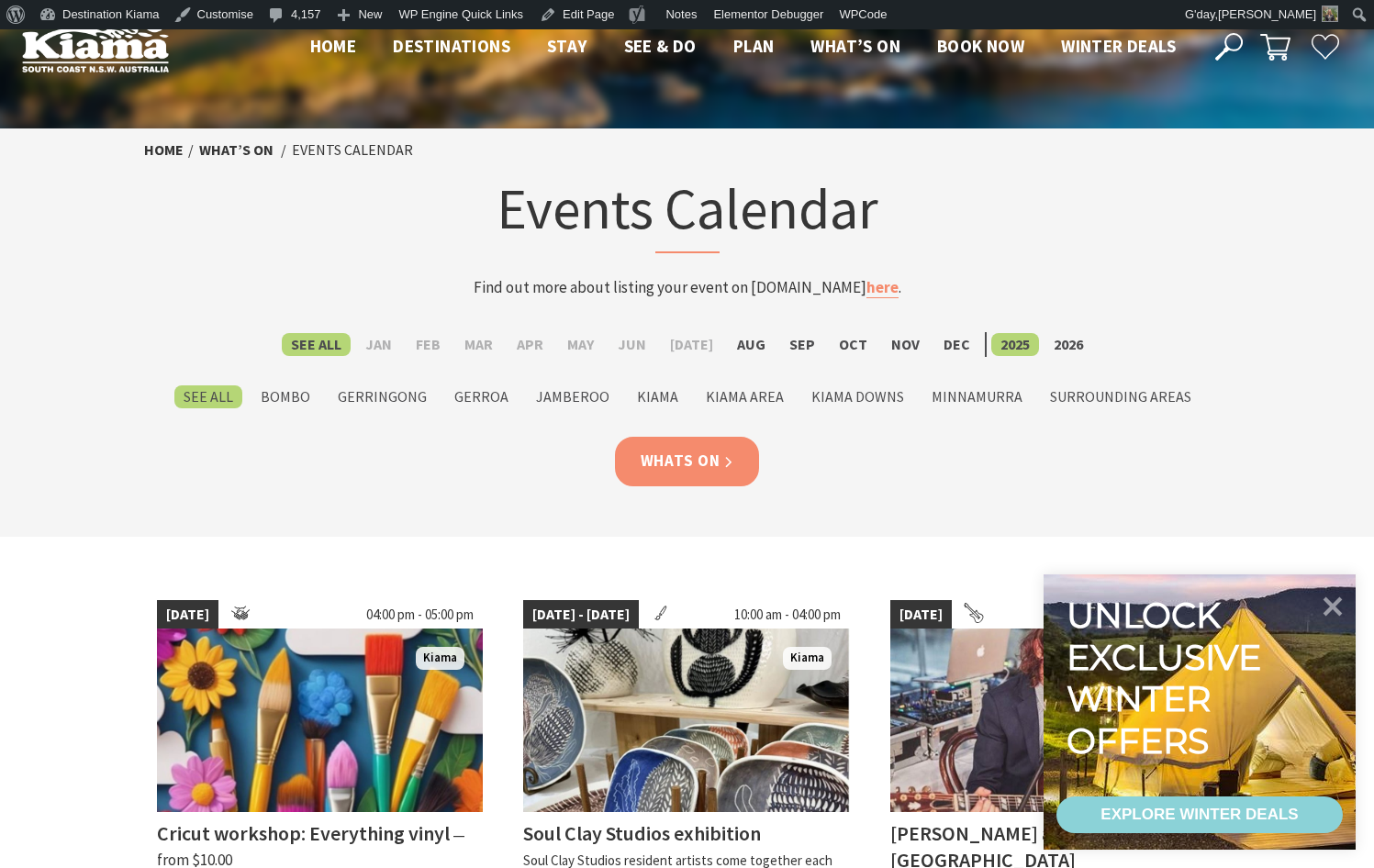
click at [738, 459] on link "Whats On" at bounding box center [687, 461] width 145 height 48
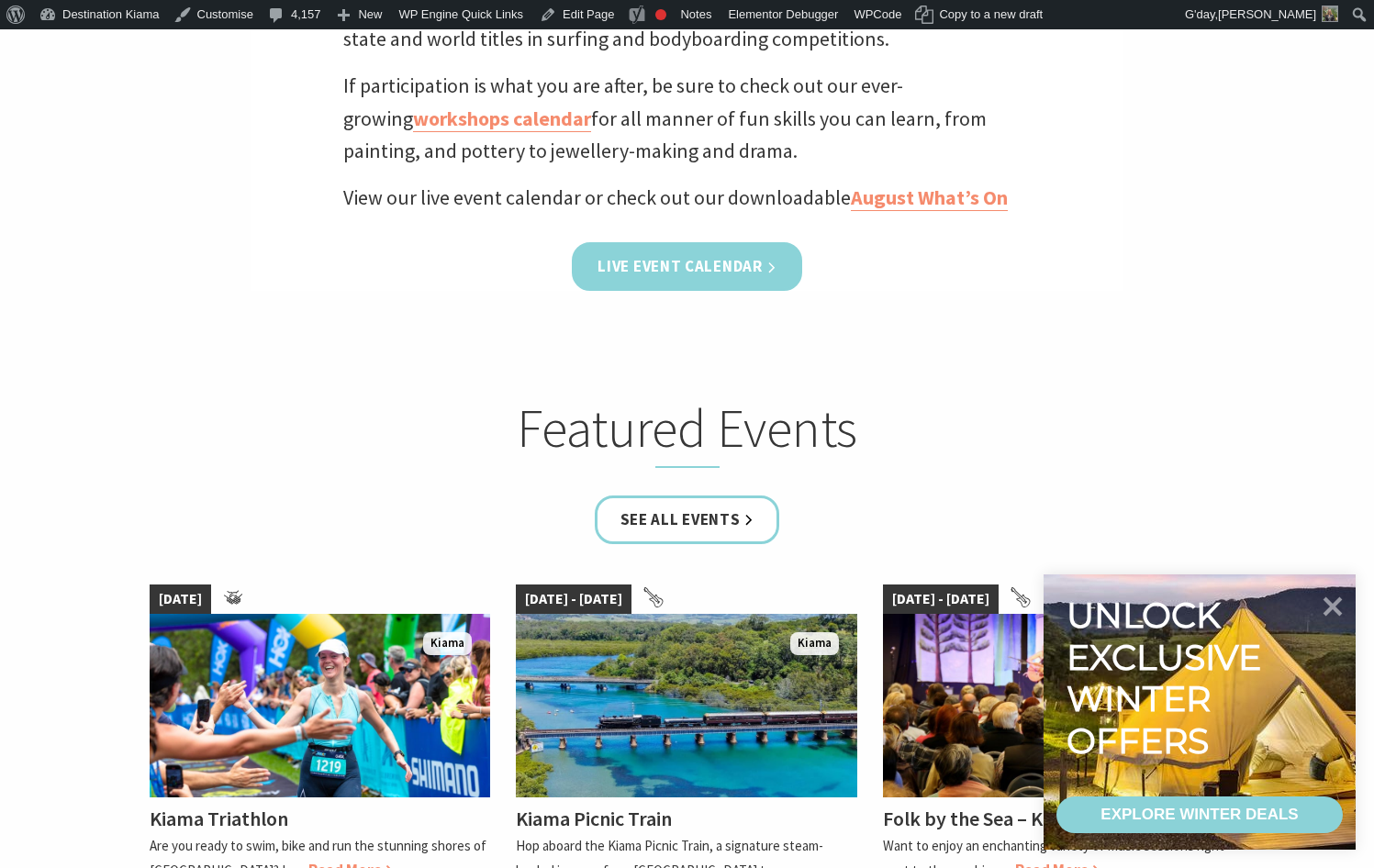
scroll to position [1101, 0]
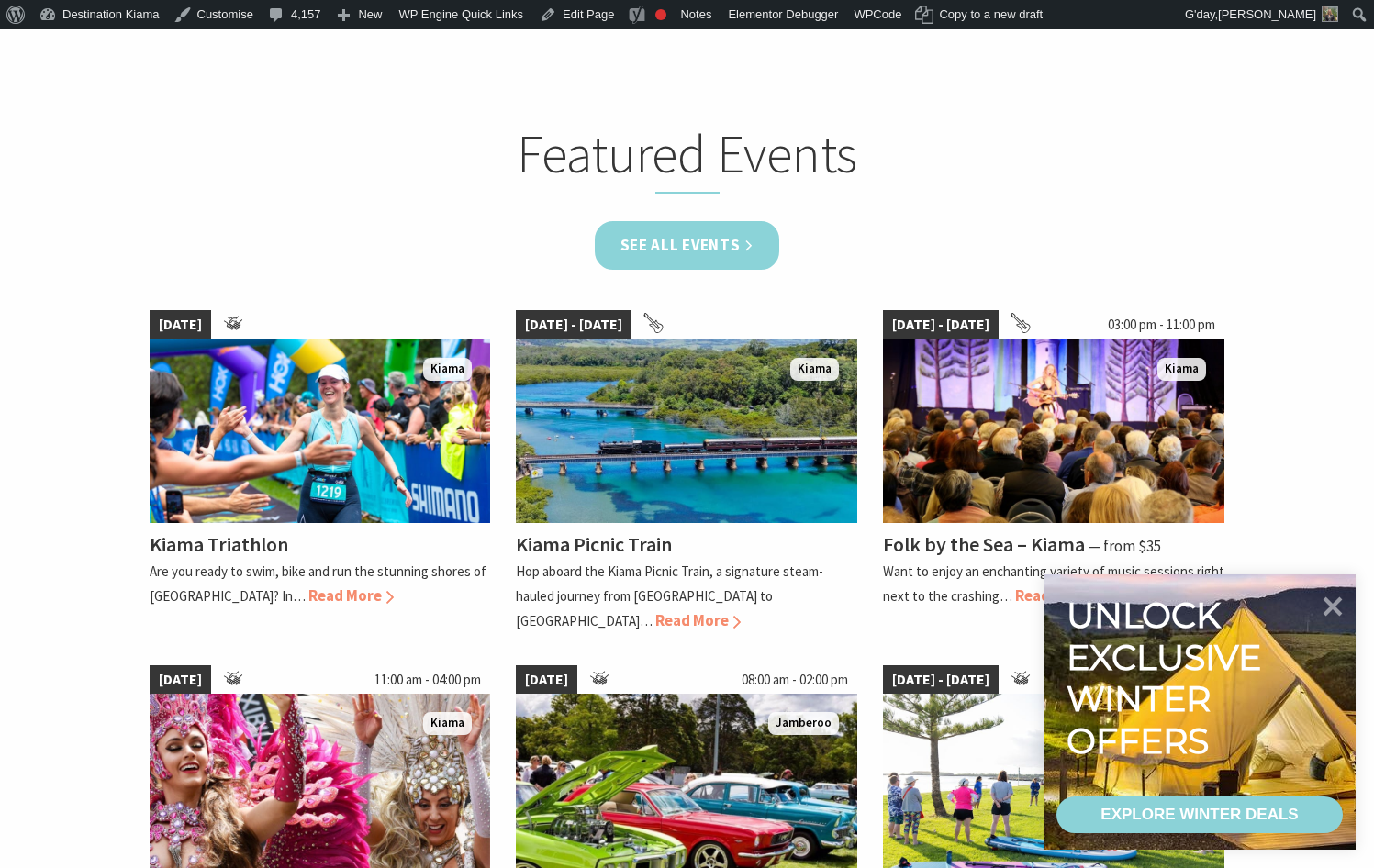
click at [715, 249] on link "See all Events" at bounding box center [688, 244] width 186 height 48
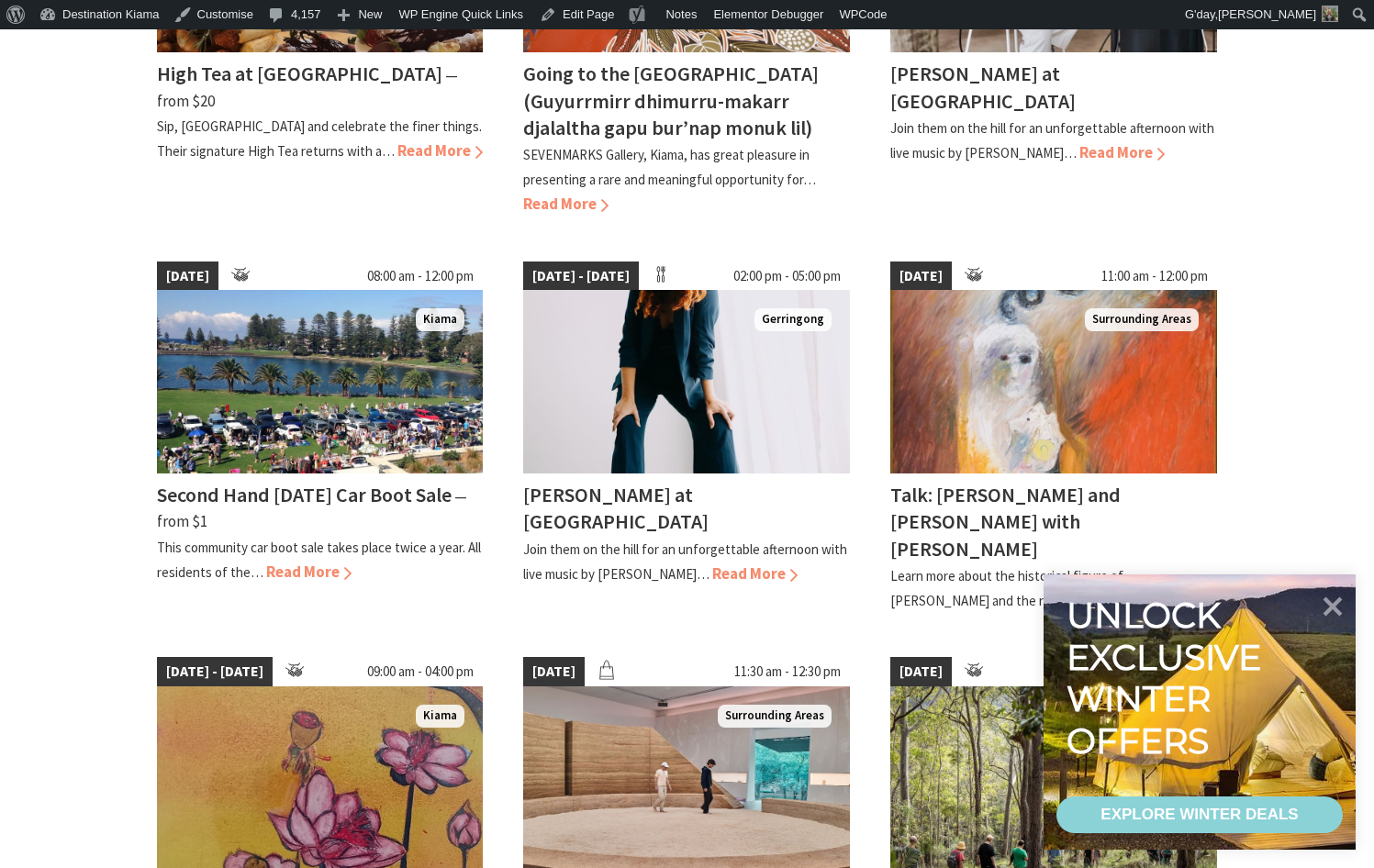
scroll to position [1469, 0]
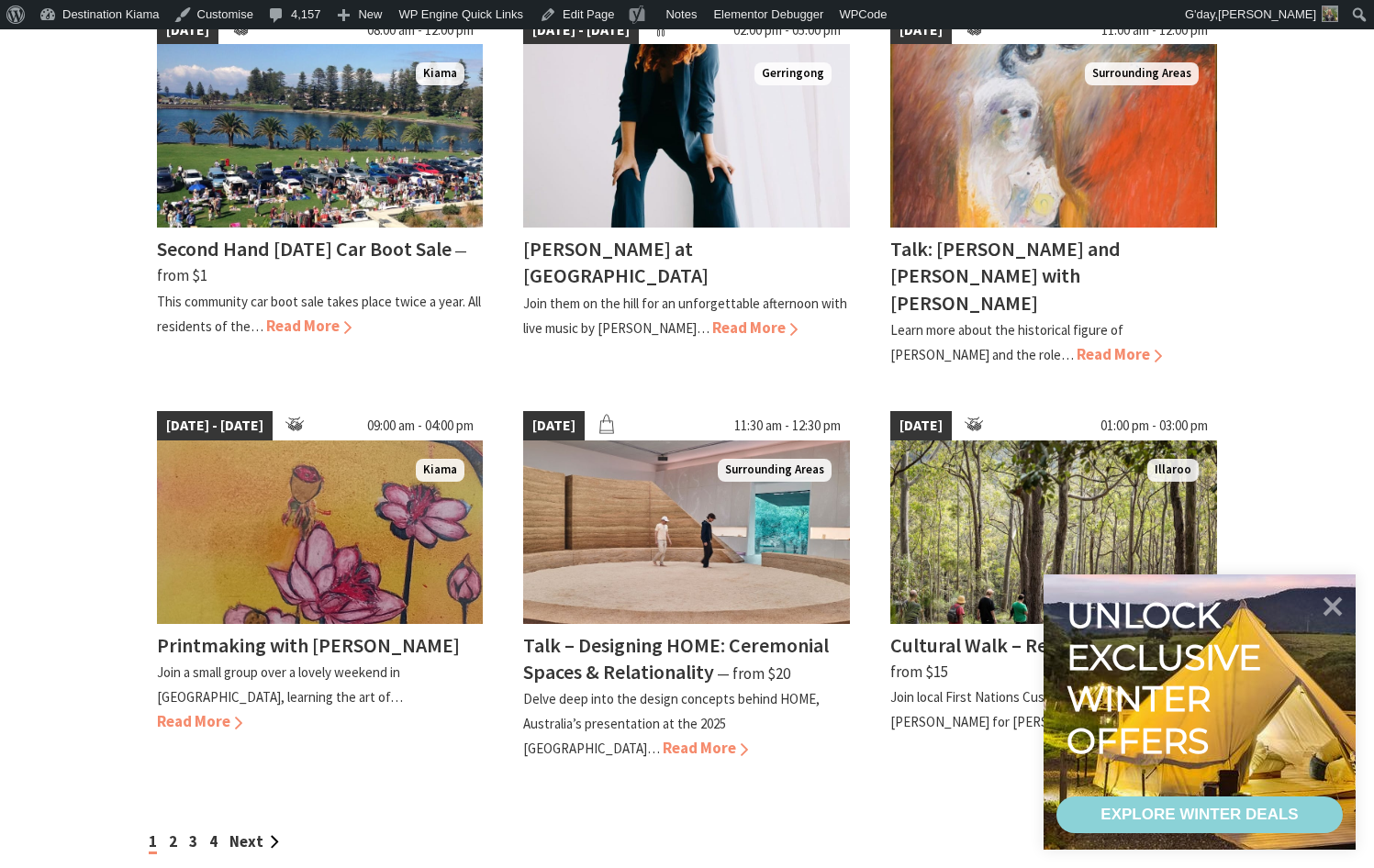
scroll to position [1377, 0]
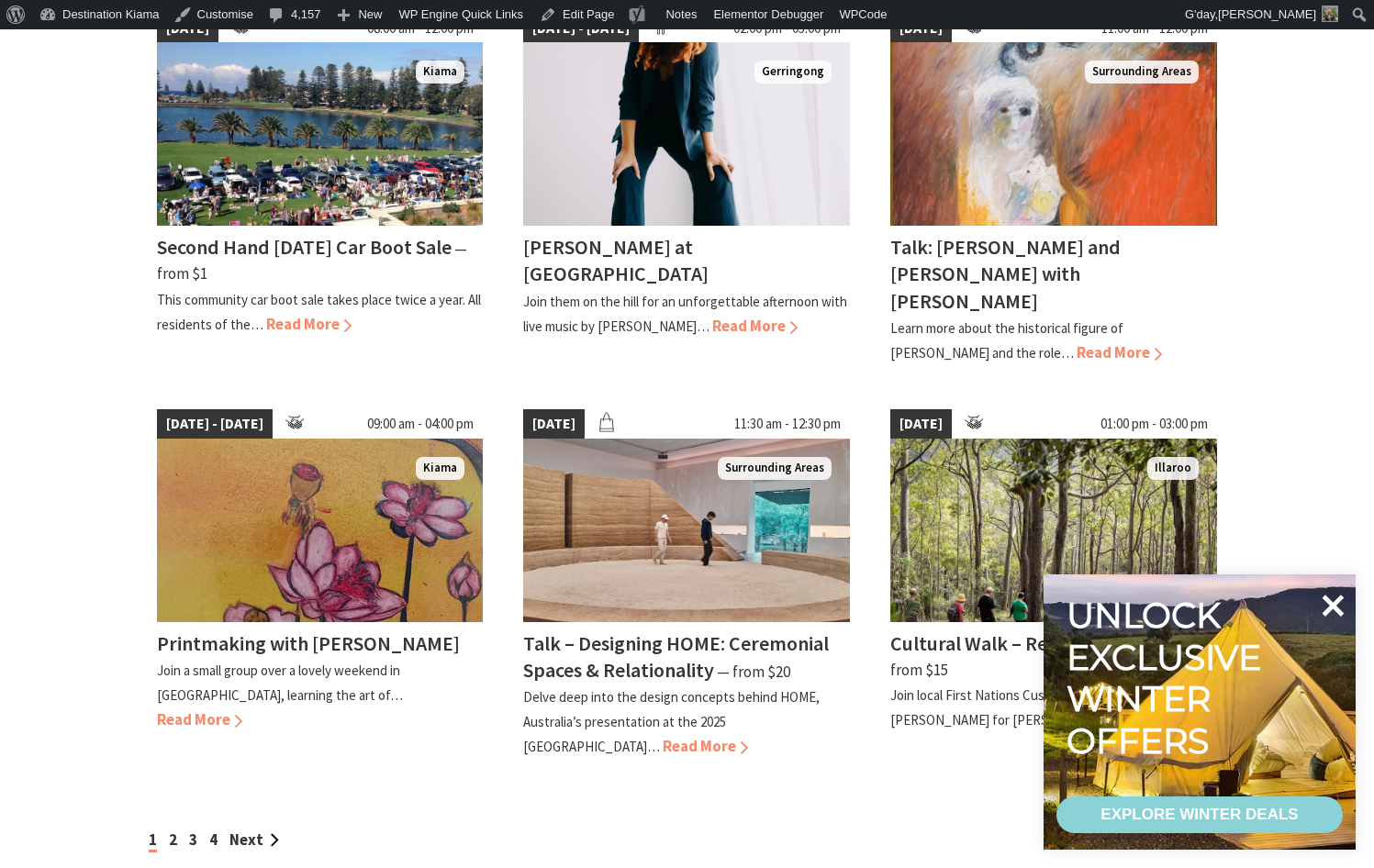
click at [1329, 606] on icon at bounding box center [1332, 606] width 44 height 44
